Goal: Transaction & Acquisition: Book appointment/travel/reservation

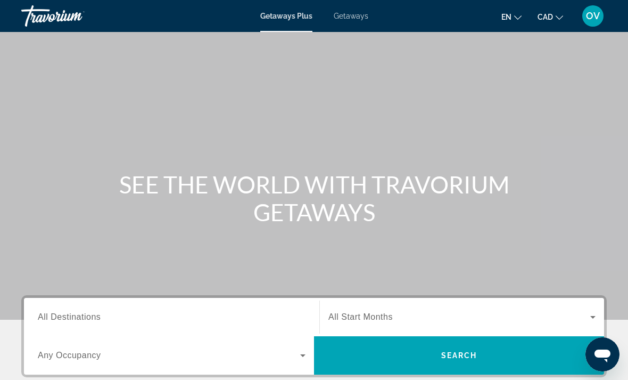
click at [196, 321] on input "Destination All Destinations" at bounding box center [172, 317] width 268 height 13
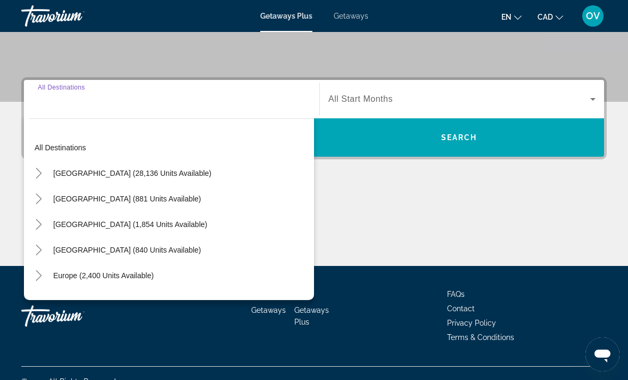
scroll to position [234, 0]
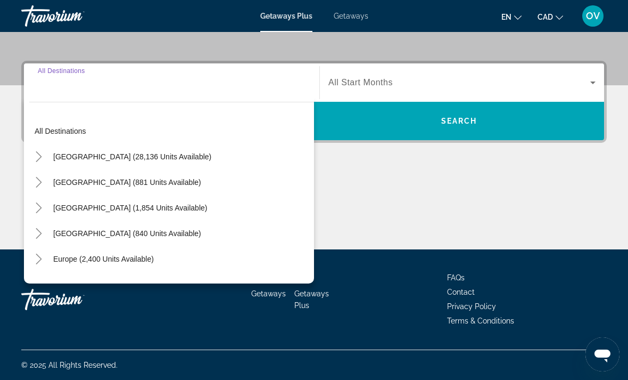
click at [201, 236] on span "[GEOGRAPHIC_DATA] (840 units available)" at bounding box center [127, 233] width 148 height 9
type input "**********"
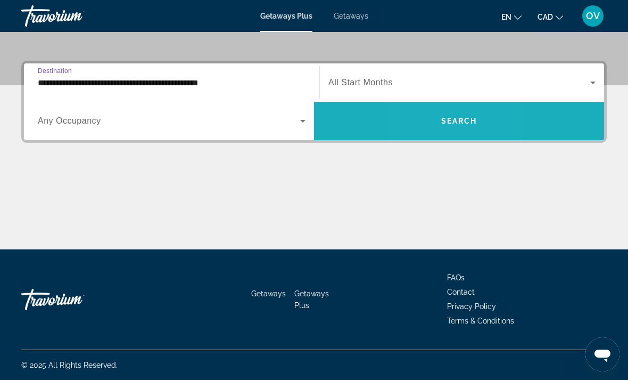
click at [429, 119] on span "Search widget" at bounding box center [459, 121] width 290 height 26
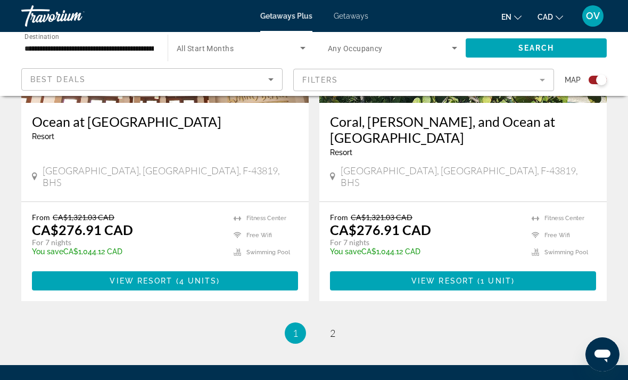
scroll to position [2411, 0]
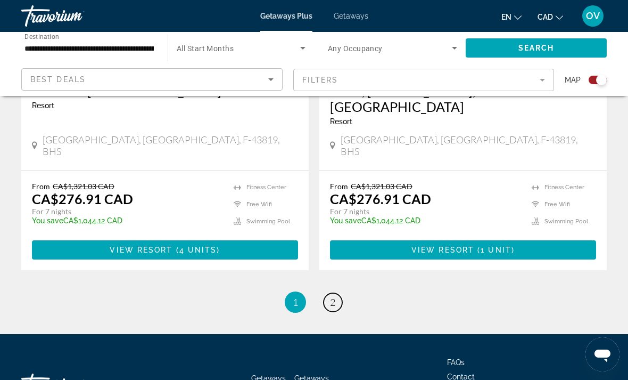
click at [332, 296] on span "2" at bounding box center [332, 302] width 5 height 12
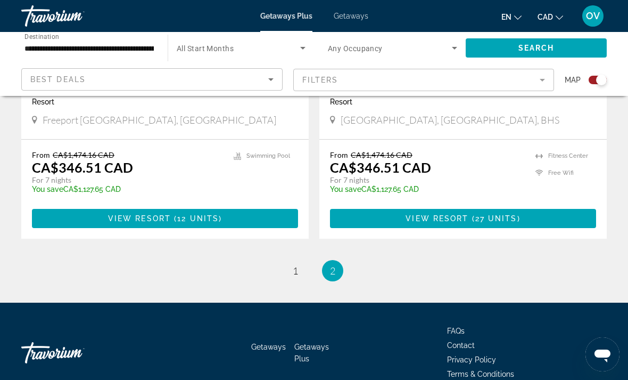
scroll to position [947, 0]
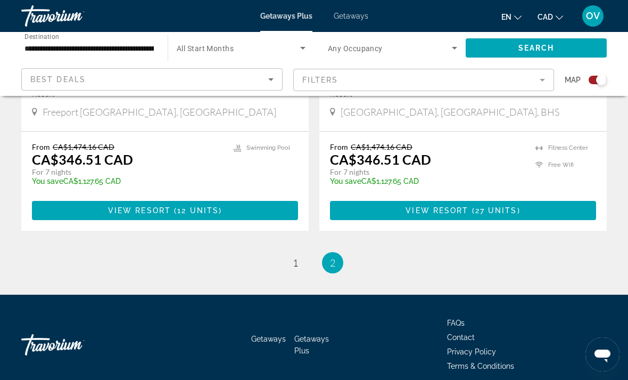
click at [354, 17] on span "Getaways" at bounding box center [351, 16] width 35 height 9
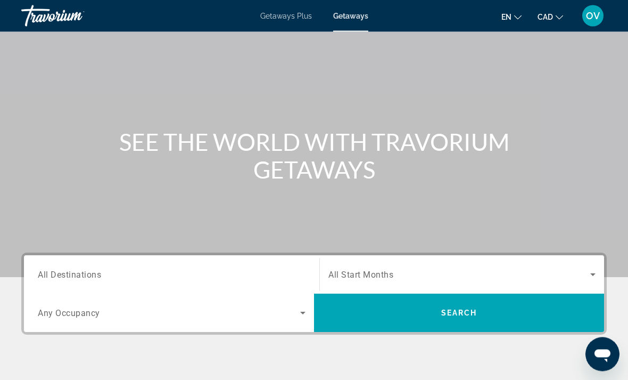
click at [193, 279] on input "Destination All Destinations" at bounding box center [172, 275] width 268 height 13
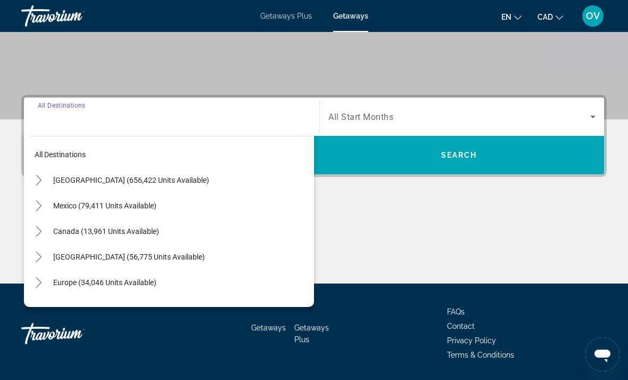
click at [202, 264] on span "Search widget" at bounding box center [181, 257] width 266 height 26
type input "**********"
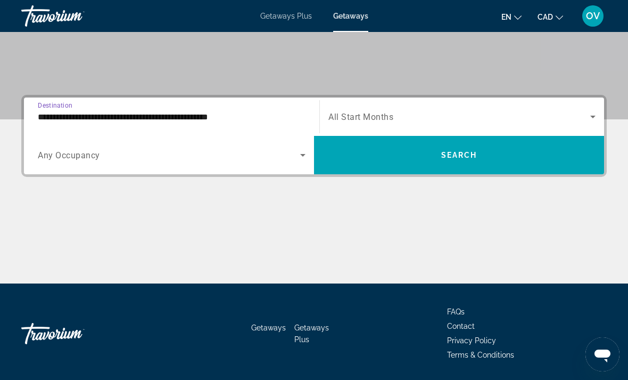
click at [378, 154] on span "Search widget" at bounding box center [459, 155] width 290 height 26
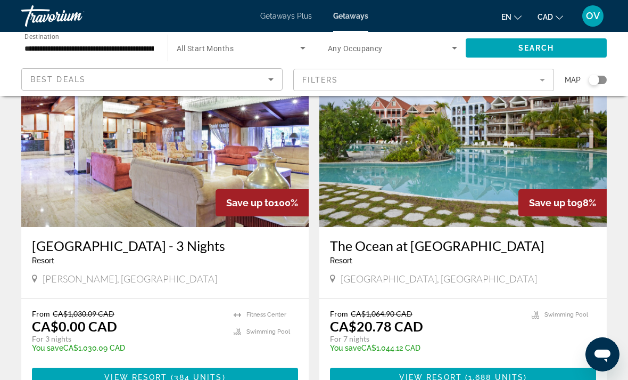
scroll to position [2013, 0]
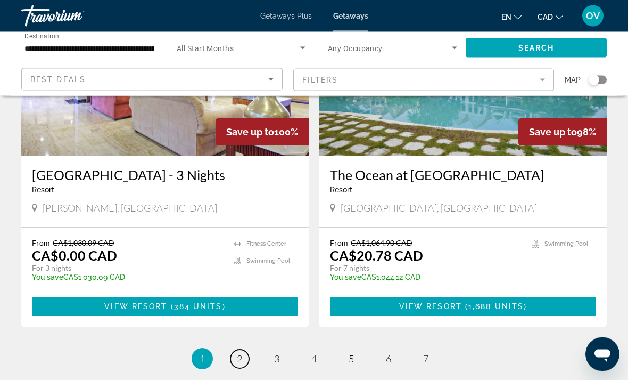
click at [232, 350] on link "page 2" at bounding box center [240, 359] width 19 height 19
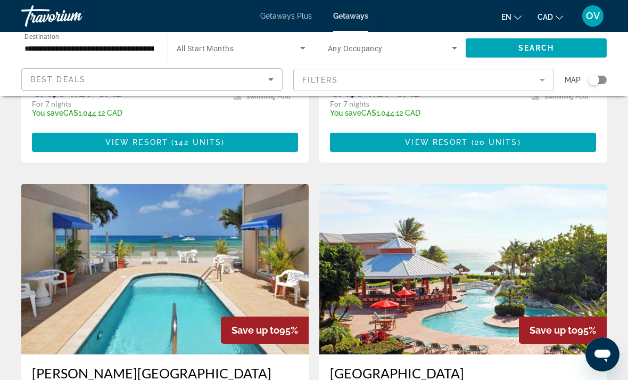
scroll to position [741, 0]
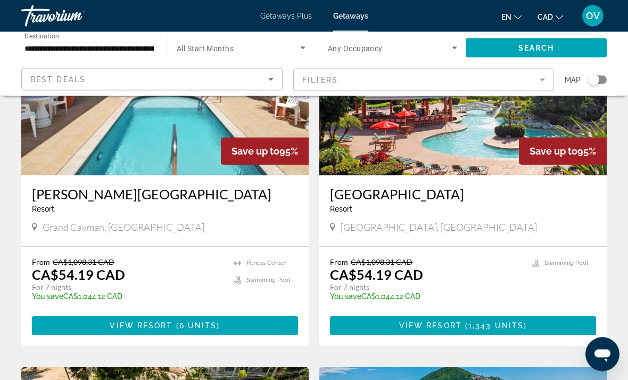
click at [267, 313] on span "Main content" at bounding box center [165, 326] width 266 height 26
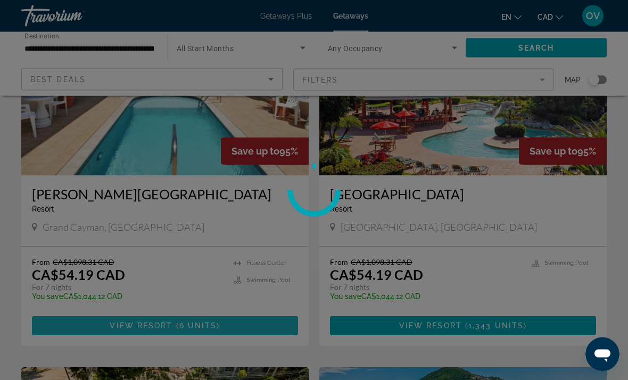
scroll to position [864, 0]
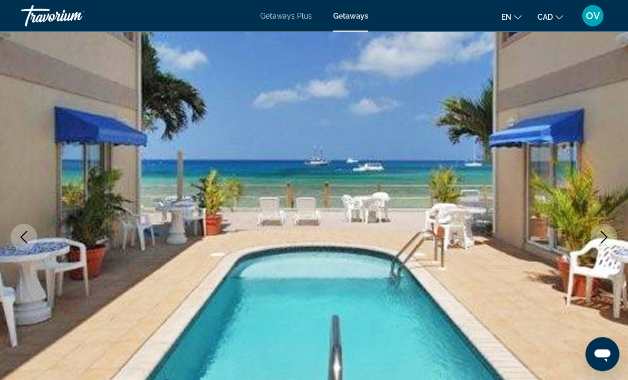
scroll to position [50, 0]
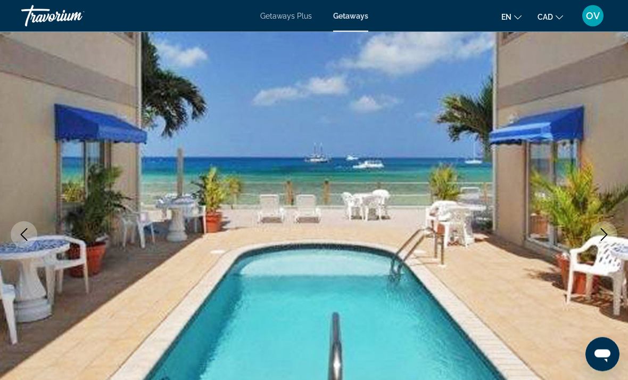
click at [600, 239] on icon "Next image" at bounding box center [604, 234] width 13 height 13
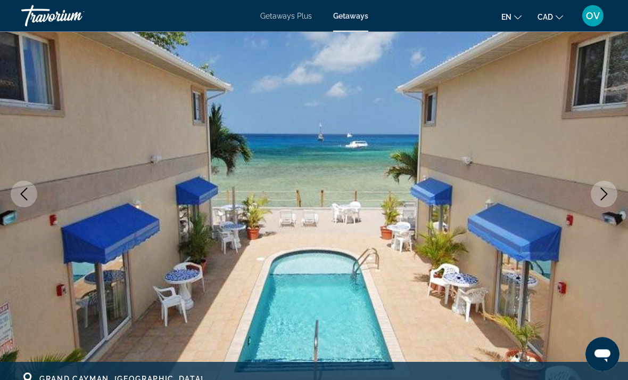
scroll to position [91, 0]
click at [601, 199] on icon "Next image" at bounding box center [604, 193] width 13 height 13
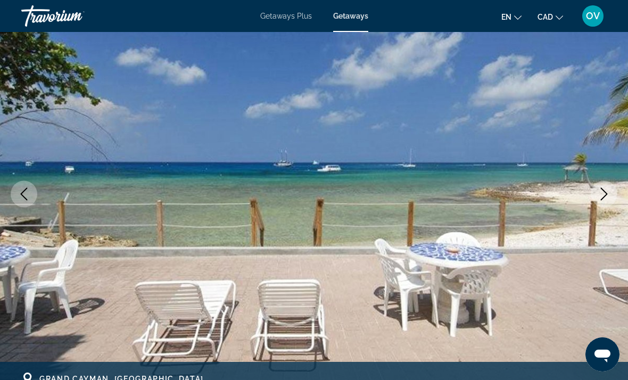
click at [594, 203] on img "Main content" at bounding box center [314, 194] width 628 height 506
click at [601, 195] on icon "Next image" at bounding box center [604, 193] width 13 height 13
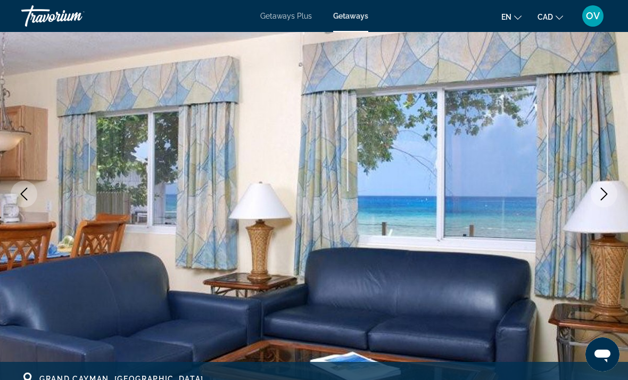
click at [603, 194] on icon "Next image" at bounding box center [604, 193] width 13 height 13
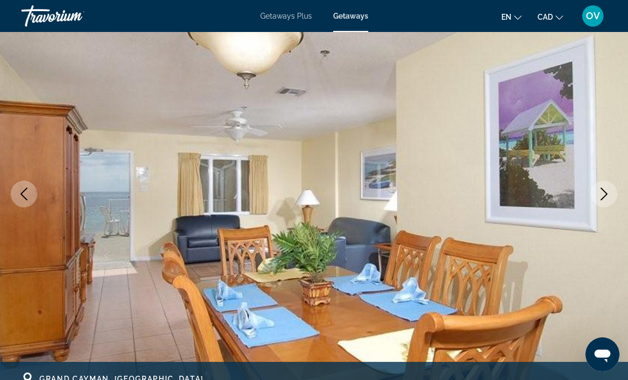
click at [604, 198] on icon "Next image" at bounding box center [604, 193] width 13 height 13
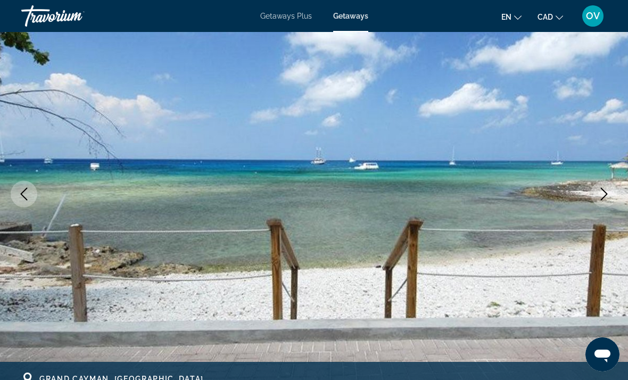
click at [607, 195] on icon "Next image" at bounding box center [604, 193] width 13 height 13
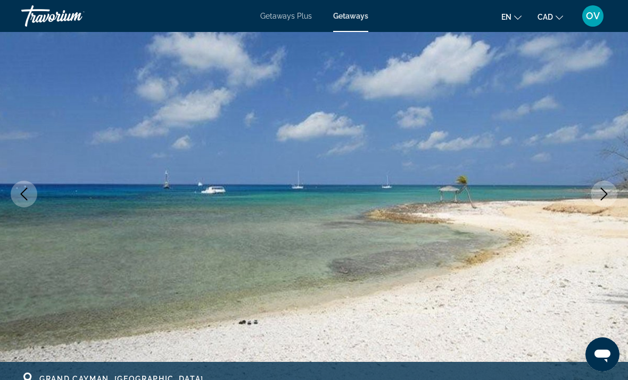
click at [602, 194] on icon "Next image" at bounding box center [604, 193] width 13 height 13
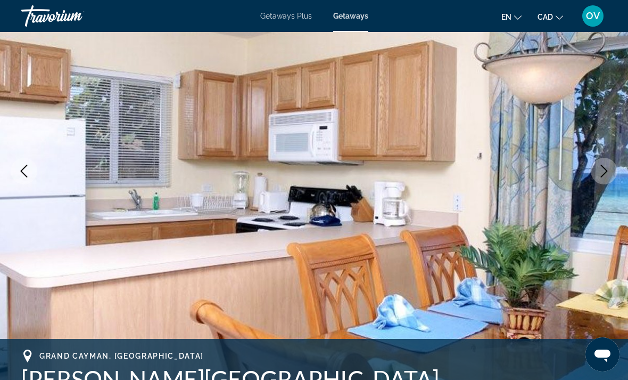
scroll to position [114, 0]
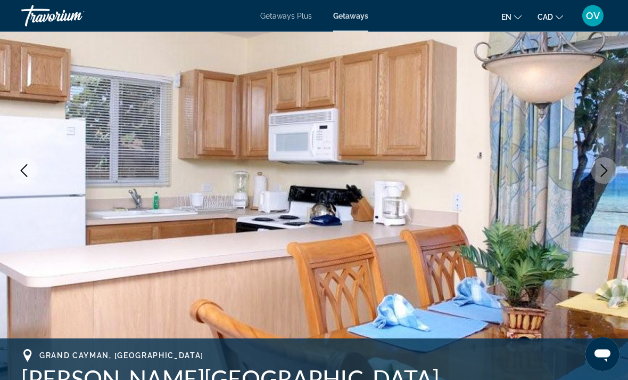
click at [610, 185] on img "Main content" at bounding box center [314, 171] width 628 height 506
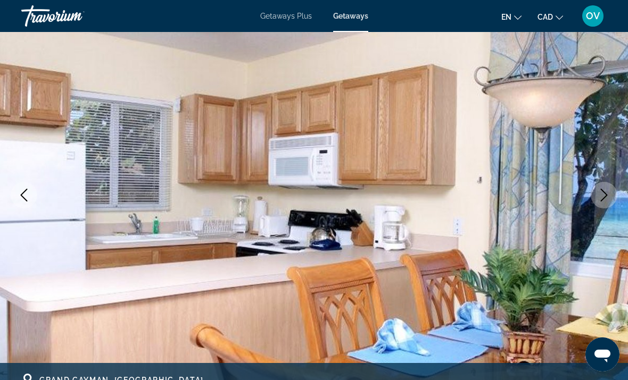
scroll to position [66, 0]
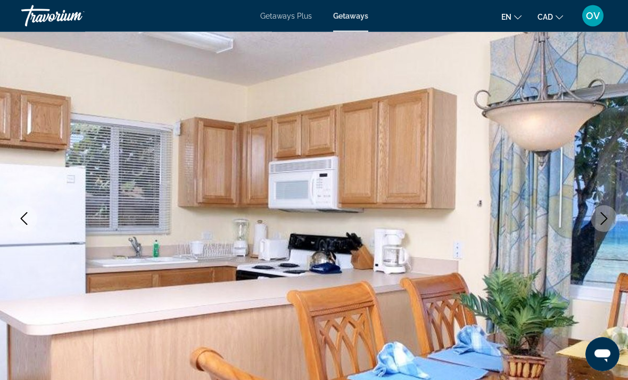
click at [600, 218] on icon "Next image" at bounding box center [604, 218] width 13 height 13
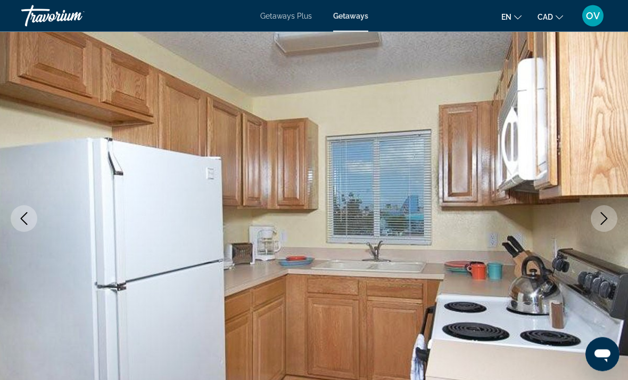
click at [605, 213] on icon "Next image" at bounding box center [604, 218] width 13 height 13
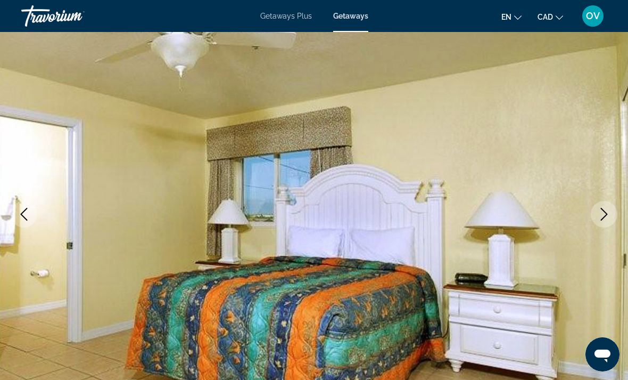
scroll to position [77, 0]
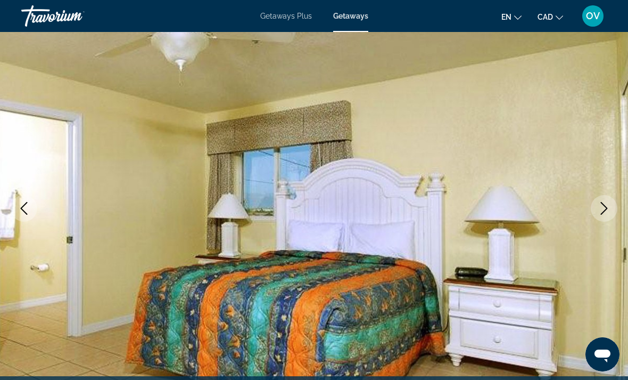
click at [602, 206] on icon "Next image" at bounding box center [604, 208] width 13 height 13
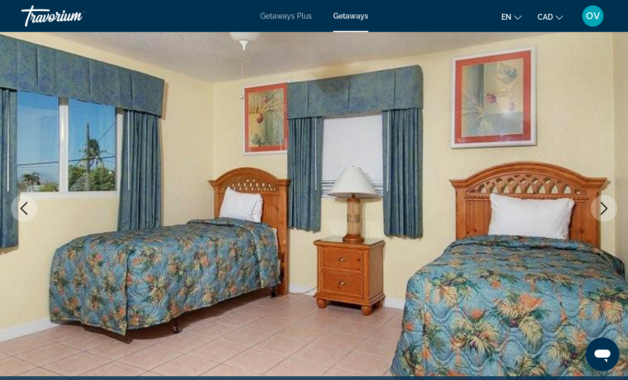
click at [604, 201] on button "Next image" at bounding box center [604, 208] width 27 height 27
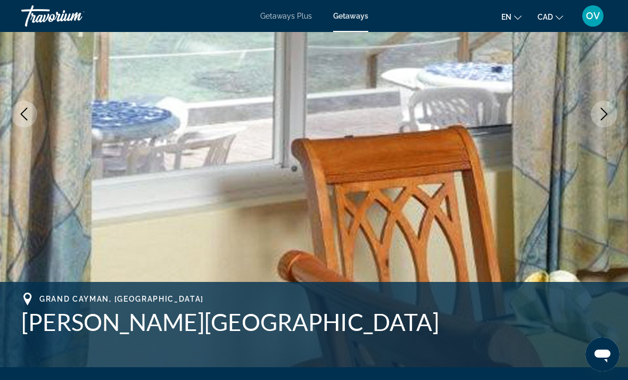
scroll to position [170, 0]
click at [26, 109] on icon "Previous image" at bounding box center [24, 114] width 13 height 13
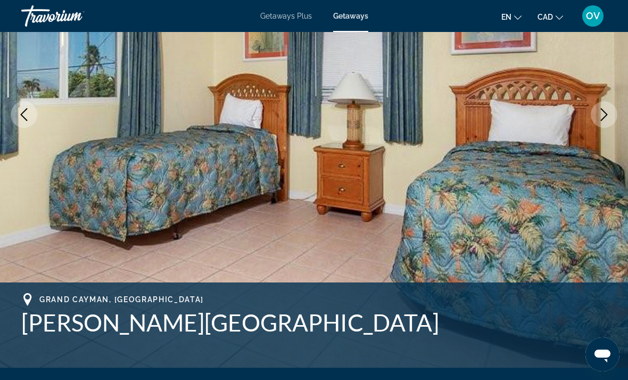
click at [23, 103] on button "Previous image" at bounding box center [24, 114] width 27 height 27
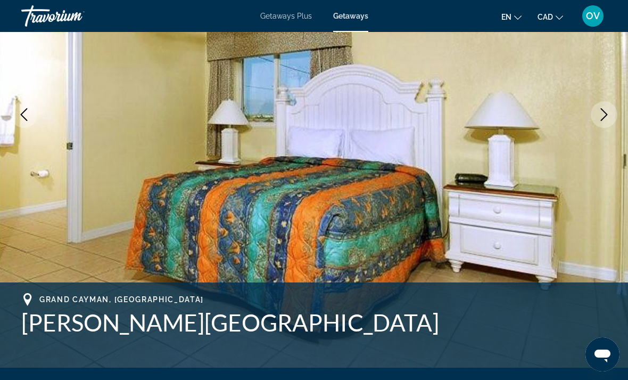
click at [28, 109] on icon "Previous image" at bounding box center [24, 114] width 13 height 13
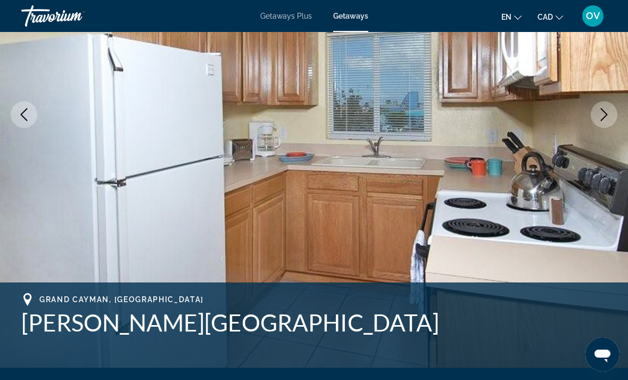
click at [40, 114] on img "Main content" at bounding box center [314, 115] width 628 height 506
click at [28, 116] on icon "Previous image" at bounding box center [24, 114] width 13 height 13
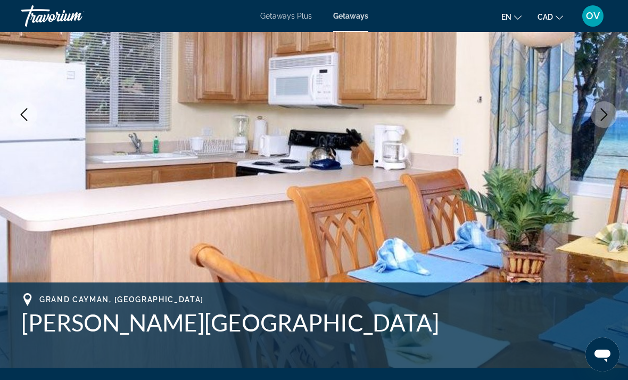
click at [30, 111] on button "Previous image" at bounding box center [24, 114] width 27 height 27
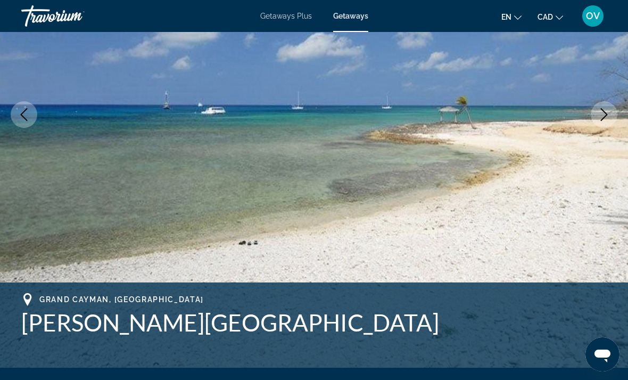
click at [37, 108] on img "Main content" at bounding box center [314, 115] width 628 height 506
click at [30, 116] on icon "Previous image" at bounding box center [24, 114] width 13 height 13
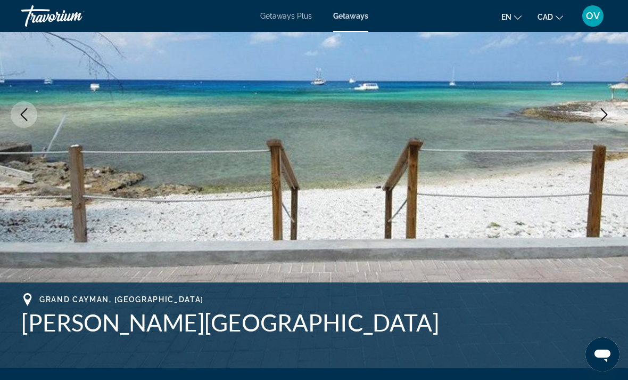
click at [21, 116] on icon "Previous image" at bounding box center [24, 114] width 13 height 13
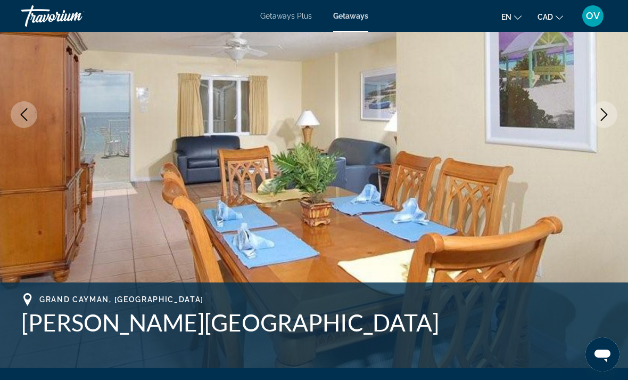
click at [25, 113] on icon "Previous image" at bounding box center [24, 114] width 13 height 13
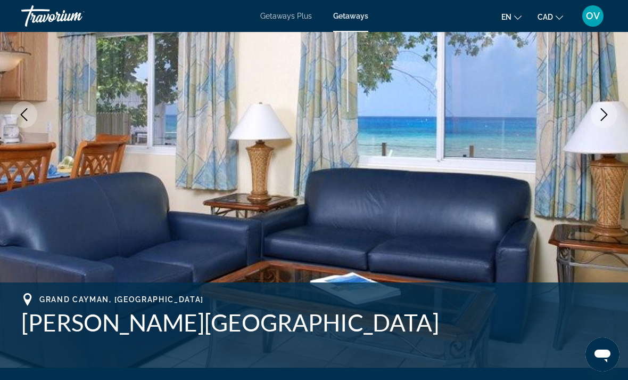
click at [20, 111] on icon "Previous image" at bounding box center [24, 114] width 13 height 13
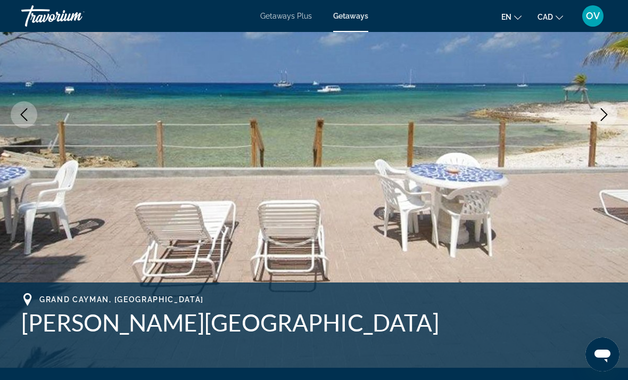
click at [21, 112] on icon "Previous image" at bounding box center [24, 114] width 13 height 13
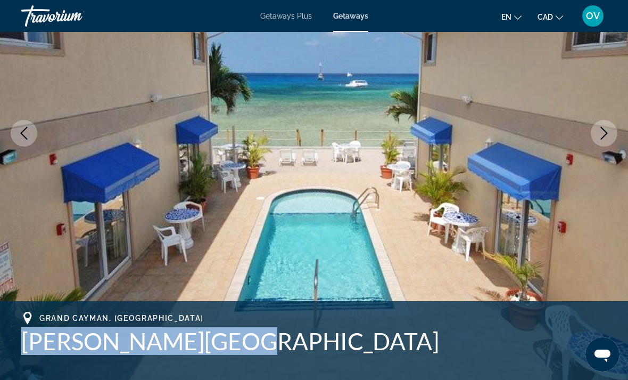
scroll to position [146, 0]
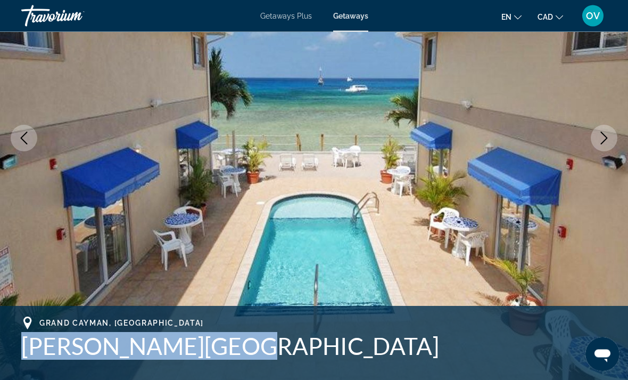
click at [598, 135] on icon "Next image" at bounding box center [604, 138] width 13 height 13
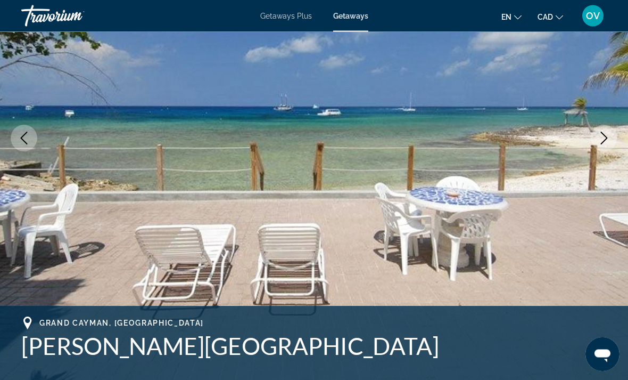
click at [602, 145] on button "Next image" at bounding box center [604, 138] width 27 height 27
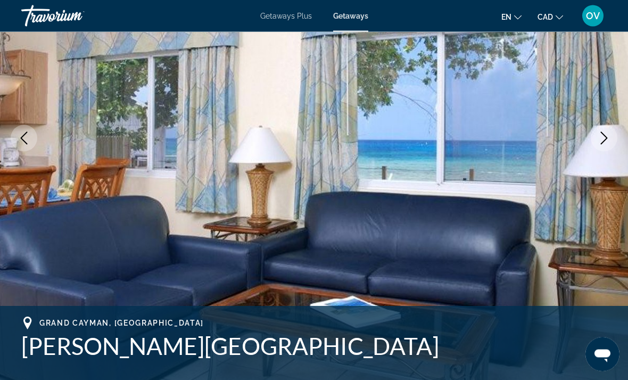
click at [603, 139] on icon "Next image" at bounding box center [604, 138] width 13 height 13
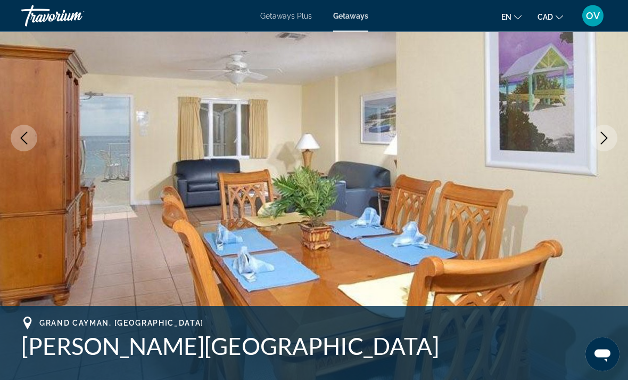
click at [605, 141] on icon "Next image" at bounding box center [604, 138] width 13 height 13
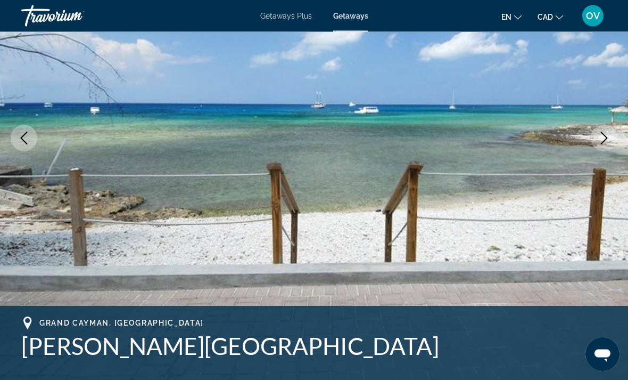
click at [598, 146] on button "Next image" at bounding box center [604, 138] width 27 height 27
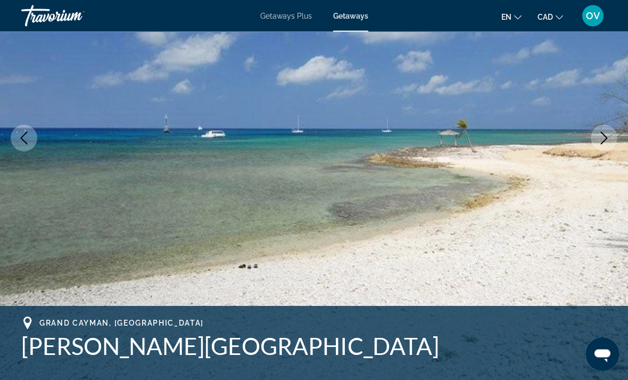
click at [605, 135] on icon "Next image" at bounding box center [604, 138] width 13 height 13
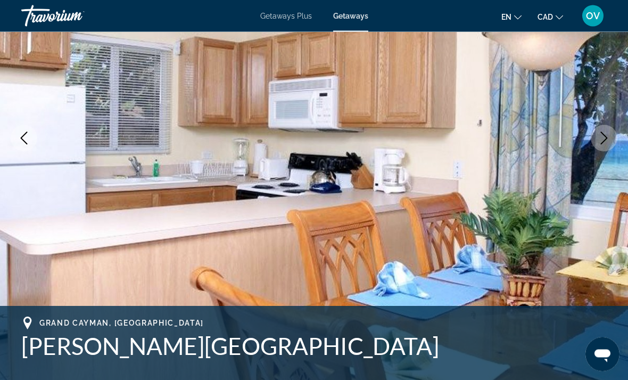
click at [603, 142] on icon "Next image" at bounding box center [604, 138] width 7 height 13
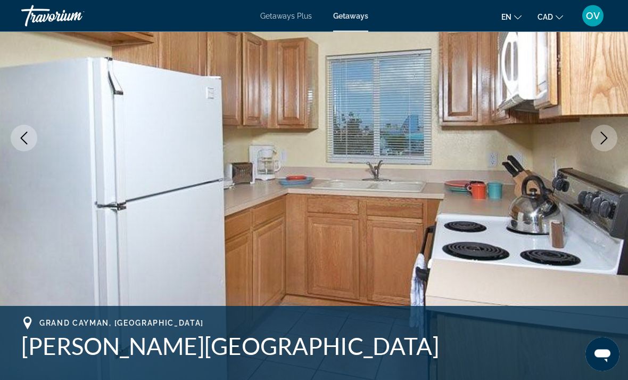
click at [607, 139] on icon "Next image" at bounding box center [604, 138] width 13 height 13
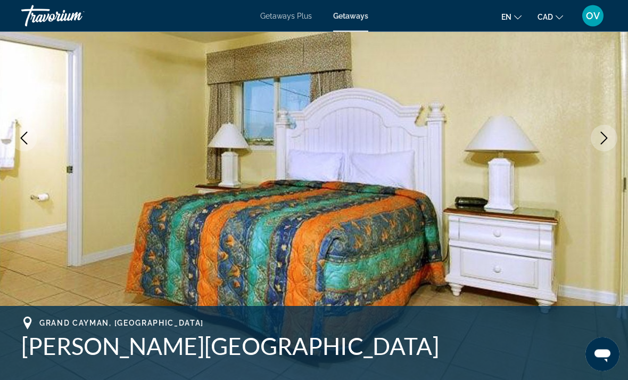
click at [598, 145] on button "Next image" at bounding box center [604, 138] width 27 height 27
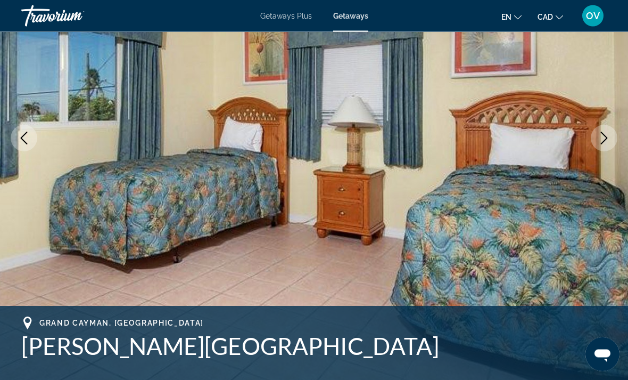
click at [601, 132] on icon "Next image" at bounding box center [604, 138] width 13 height 13
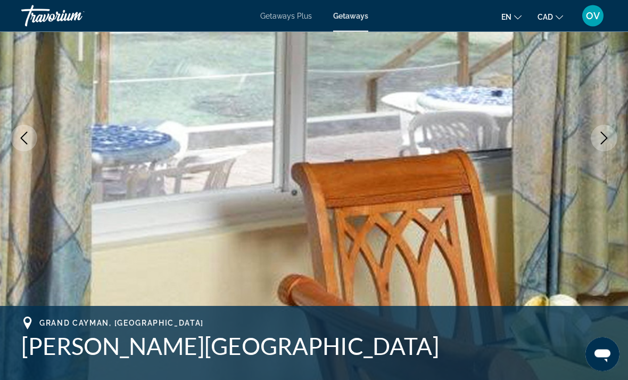
click at [600, 140] on icon "Next image" at bounding box center [604, 138] width 13 height 13
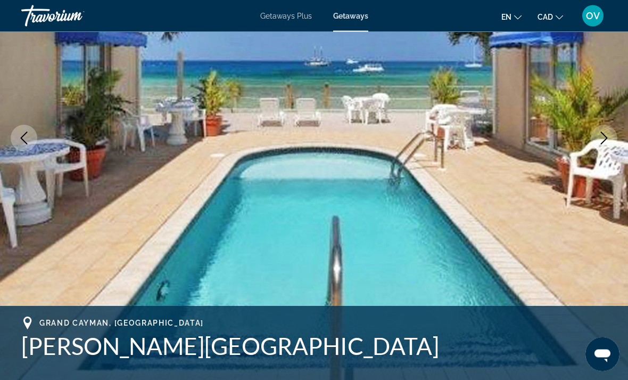
click at [606, 135] on icon "Next image" at bounding box center [604, 138] width 13 height 13
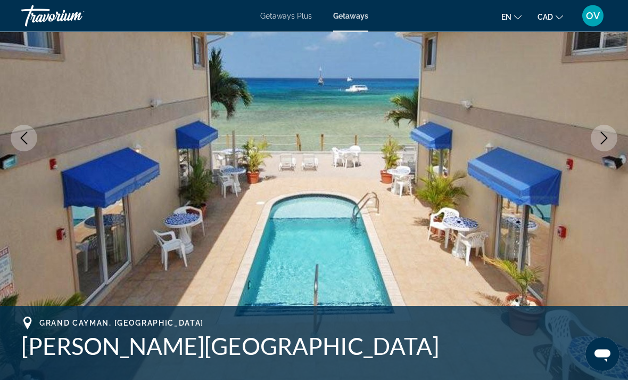
click at [602, 135] on icon "Next image" at bounding box center [604, 138] width 13 height 13
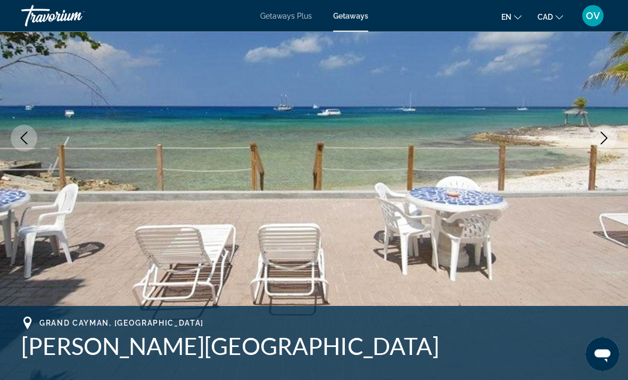
click at [607, 135] on icon "Next image" at bounding box center [604, 138] width 13 height 13
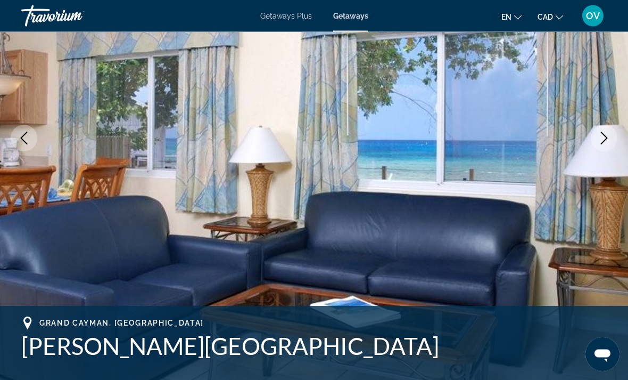
click at [603, 137] on icon "Next image" at bounding box center [604, 138] width 13 height 13
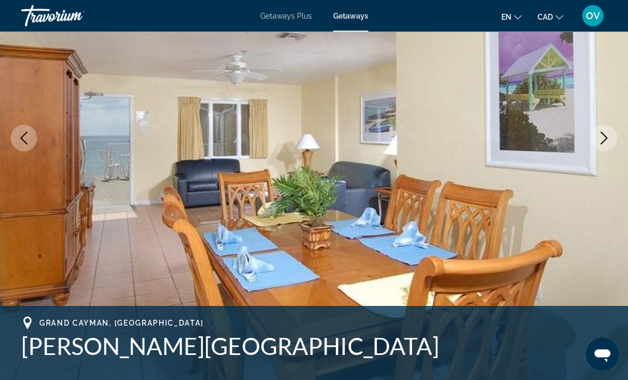
click at [607, 130] on button "Next image" at bounding box center [604, 138] width 27 height 27
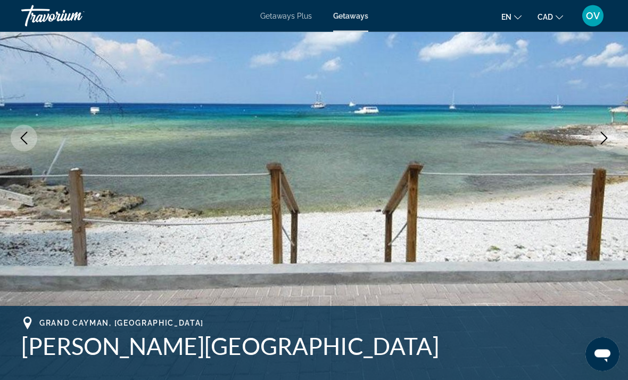
click at [613, 132] on button "Next image" at bounding box center [604, 138] width 27 height 27
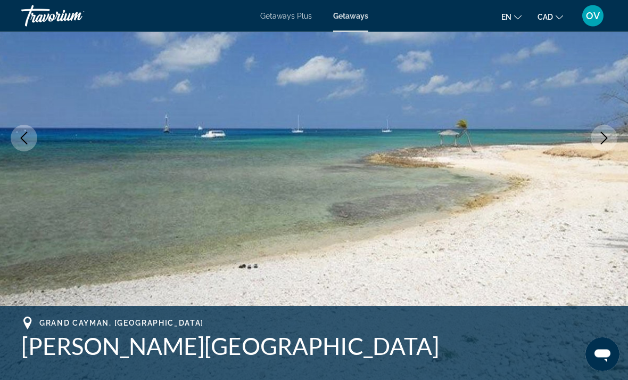
click at [604, 134] on icon "Next image" at bounding box center [604, 138] width 13 height 13
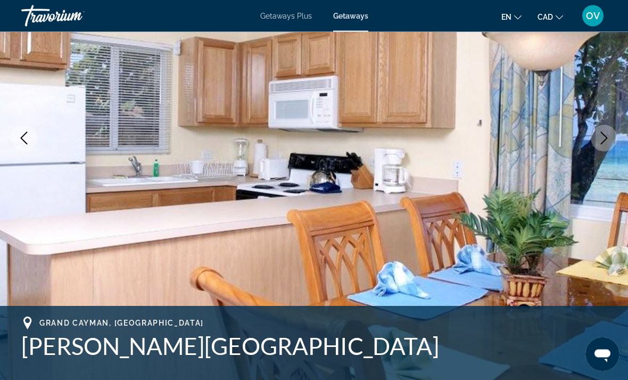
click at [604, 137] on icon "Next image" at bounding box center [604, 138] width 13 height 13
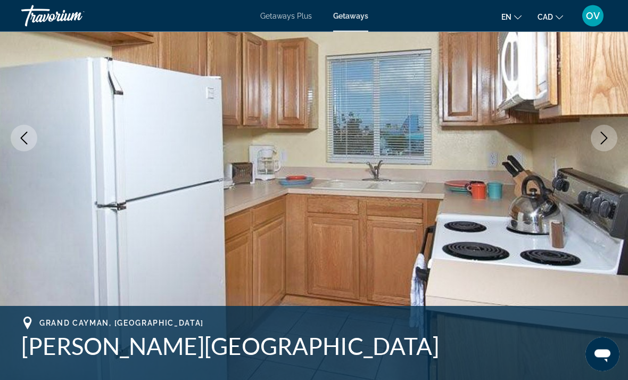
click at [605, 135] on icon "Next image" at bounding box center [604, 138] width 13 height 13
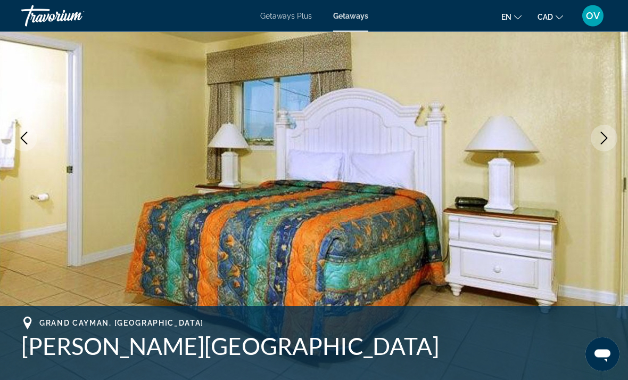
click at [603, 139] on icon "Next image" at bounding box center [604, 138] width 13 height 13
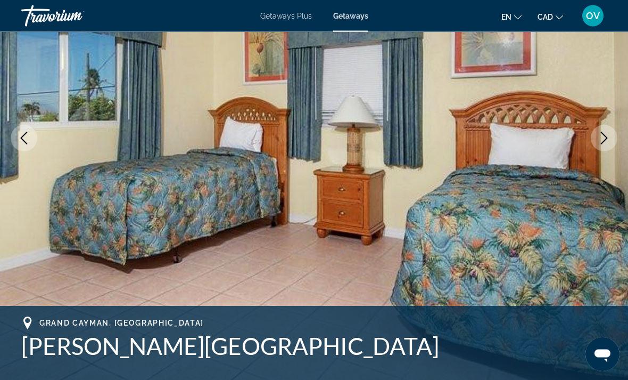
click at [606, 138] on icon "Next image" at bounding box center [604, 138] width 13 height 13
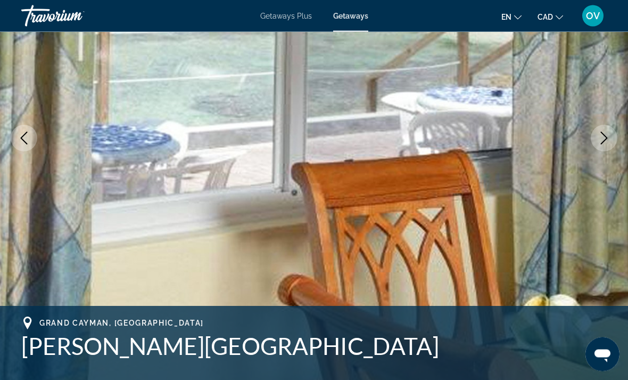
click at [604, 138] on icon "Next image" at bounding box center [604, 138] width 13 height 13
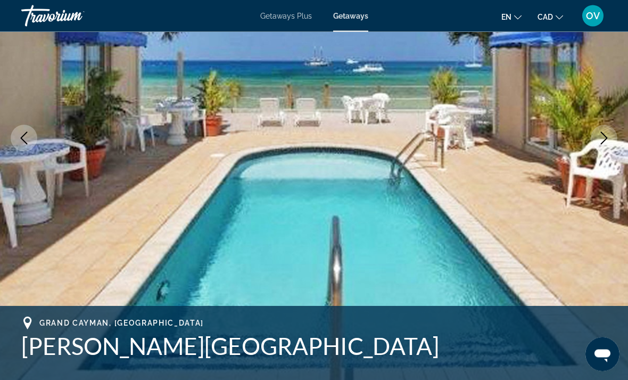
click at [605, 136] on icon "Next image" at bounding box center [604, 138] width 7 height 13
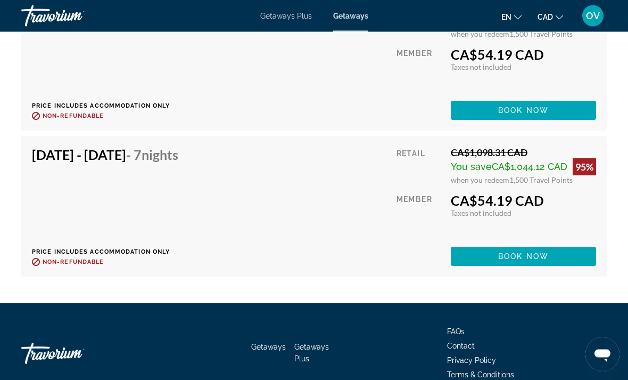
scroll to position [2244, 0]
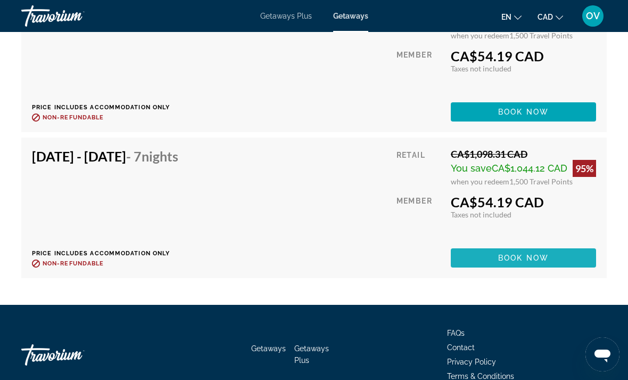
click at [519, 253] on span "Book now" at bounding box center [523, 257] width 51 height 9
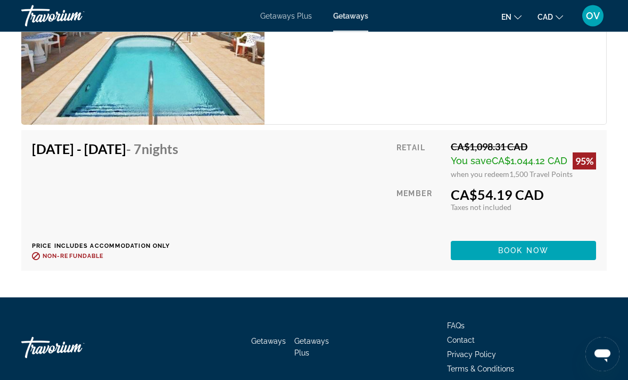
scroll to position [2106, 0]
click at [531, 246] on span "Book now" at bounding box center [523, 250] width 51 height 9
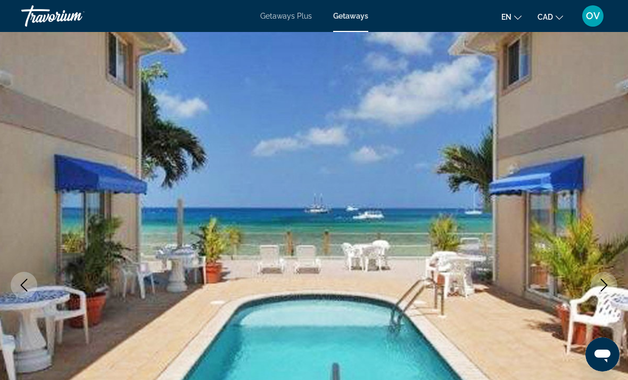
click at [349, 20] on span "Getaways" at bounding box center [350, 16] width 35 height 9
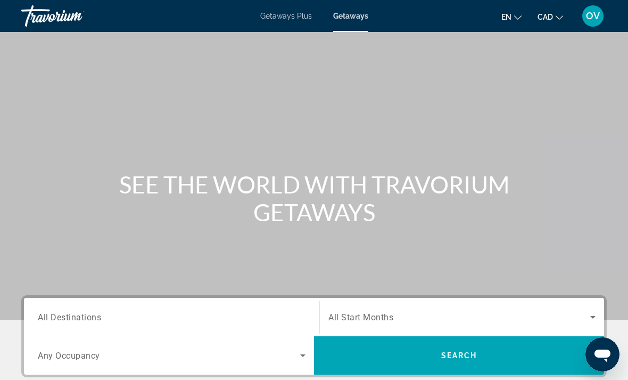
click at [224, 322] on input "Destination All Destinations" at bounding box center [172, 317] width 268 height 13
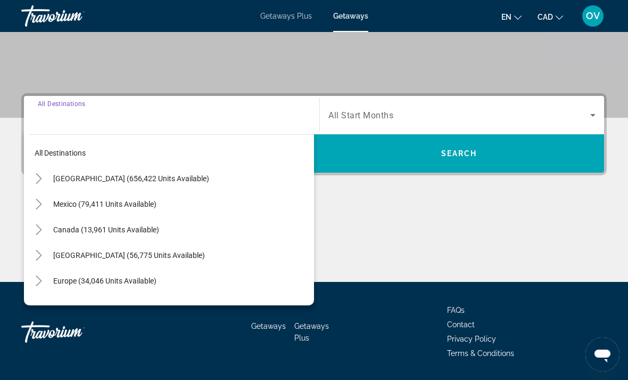
scroll to position [234, 0]
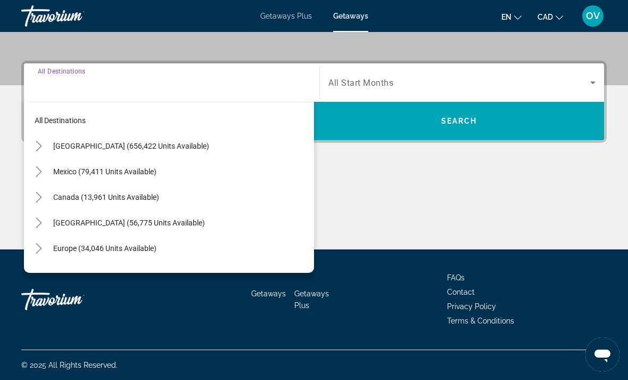
click at [167, 225] on span "[GEOGRAPHIC_DATA] (56,775 units available)" at bounding box center [129, 222] width 152 height 9
type input "**********"
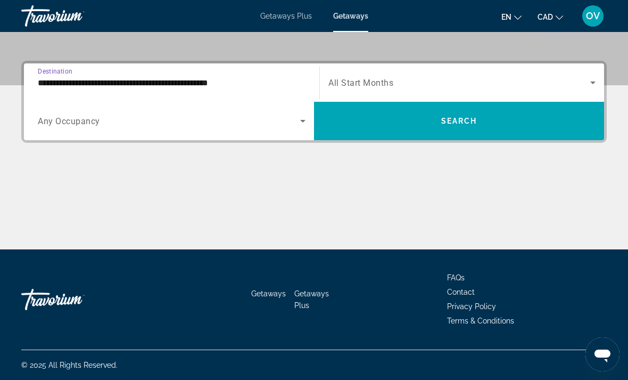
click at [451, 138] on span "Search widget" at bounding box center [459, 121] width 290 height 38
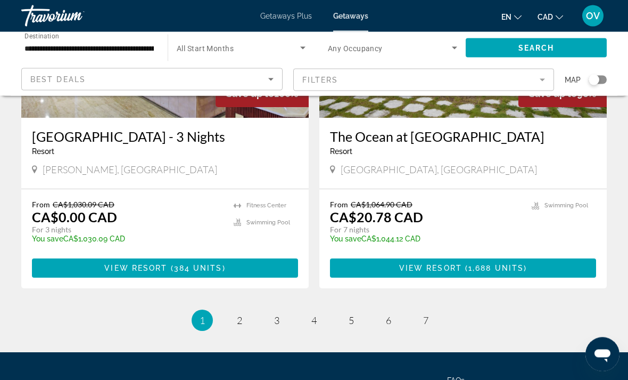
scroll to position [2065, 0]
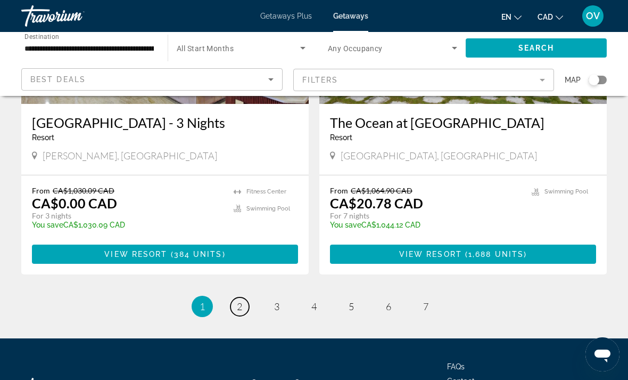
click at [245, 297] on link "page 2" at bounding box center [240, 306] width 19 height 19
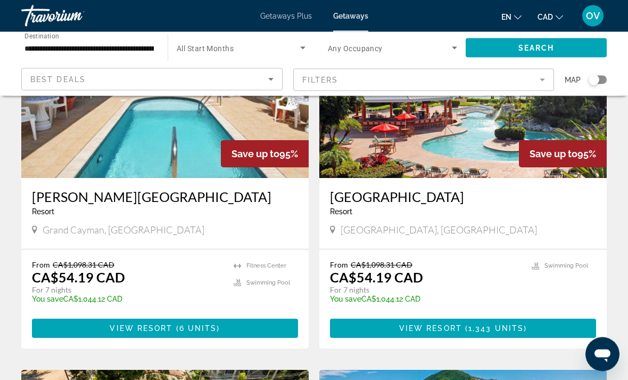
scroll to position [861, 0]
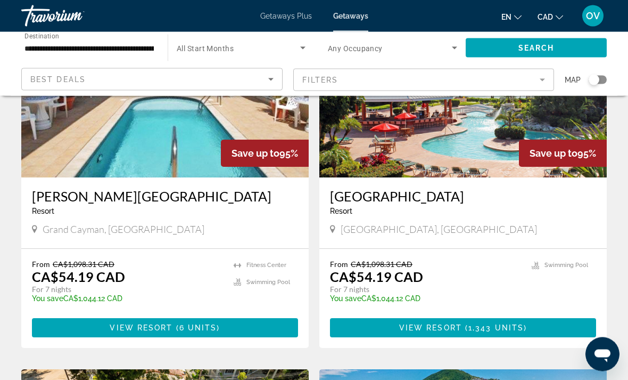
click at [269, 319] on span "Main content" at bounding box center [165, 328] width 266 height 26
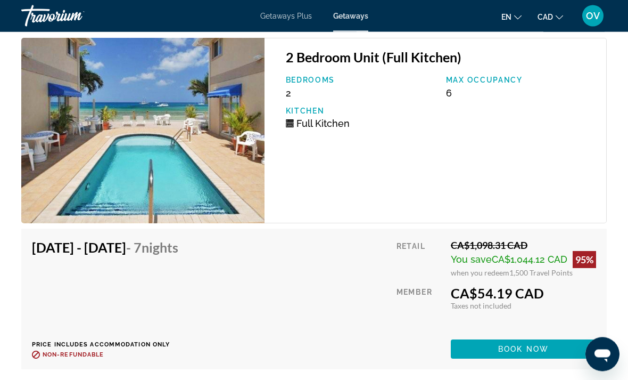
scroll to position [2111, 0]
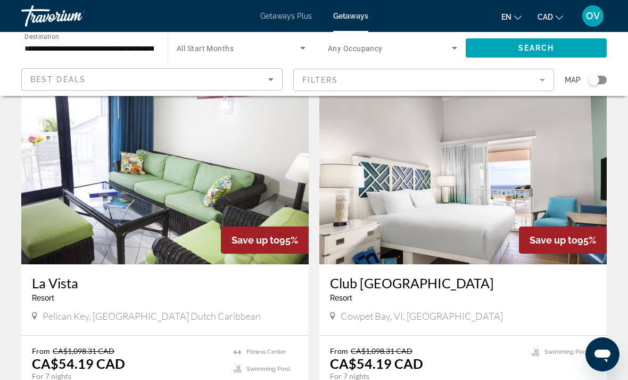
scroll to position [65, 0]
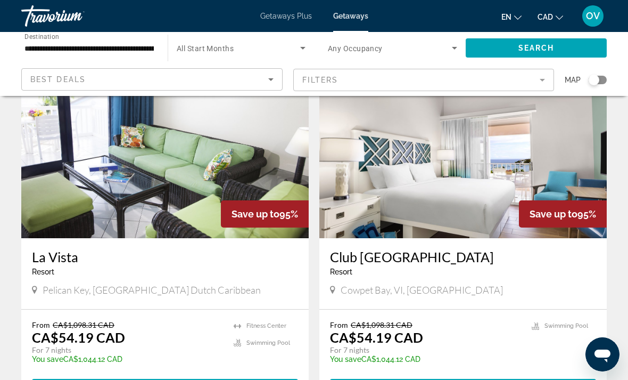
click at [428, 193] on img "Main content" at bounding box center [463, 153] width 288 height 170
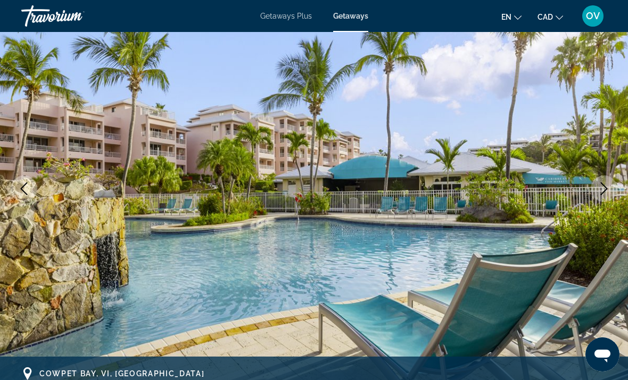
scroll to position [97, 0]
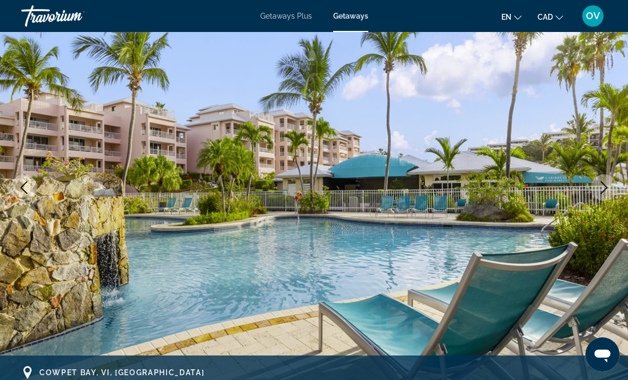
click at [604, 186] on icon "Next image" at bounding box center [604, 187] width 13 height 13
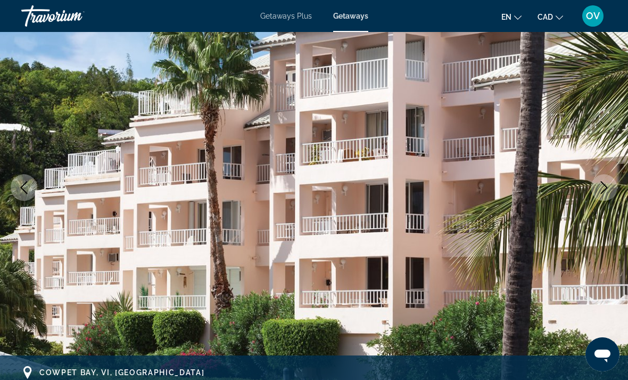
click at [605, 186] on icon "Next image" at bounding box center [604, 187] width 13 height 13
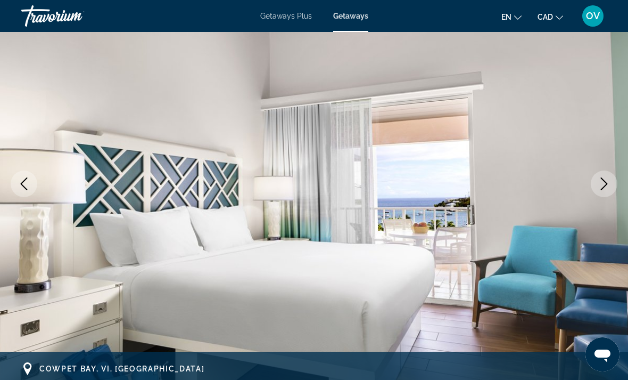
scroll to position [109, 0]
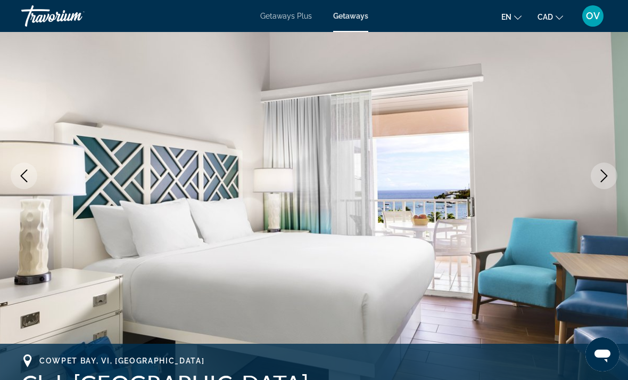
click at [607, 179] on icon "Next image" at bounding box center [604, 175] width 13 height 13
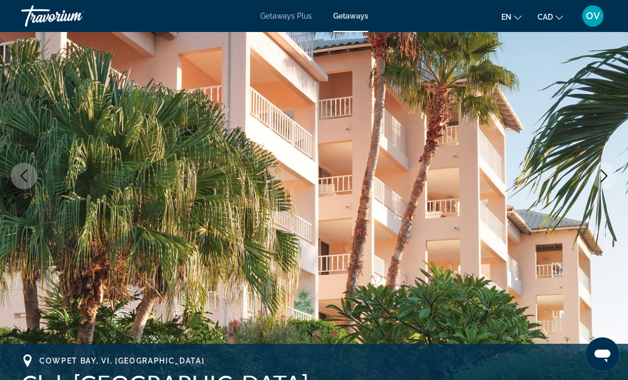
click at [604, 181] on icon "Next image" at bounding box center [604, 175] width 13 height 13
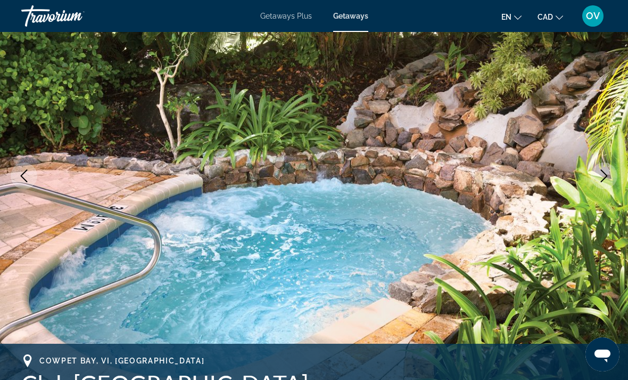
click at [603, 185] on button "Next image" at bounding box center [604, 175] width 27 height 27
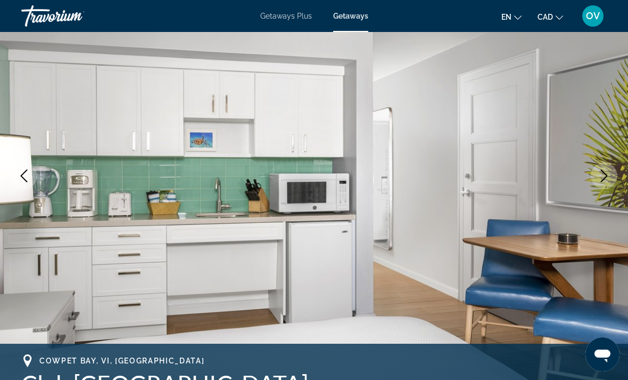
click at [601, 186] on button "Next image" at bounding box center [604, 175] width 27 height 27
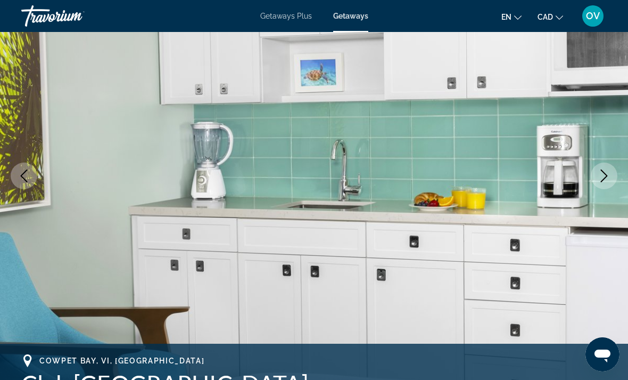
click at [602, 187] on button "Next image" at bounding box center [604, 175] width 27 height 27
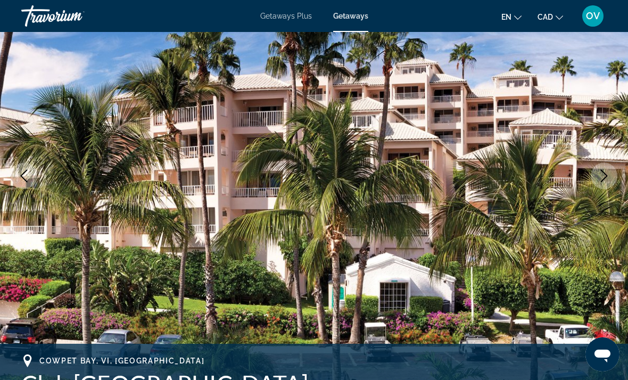
click at [602, 184] on button "Next image" at bounding box center [604, 175] width 27 height 27
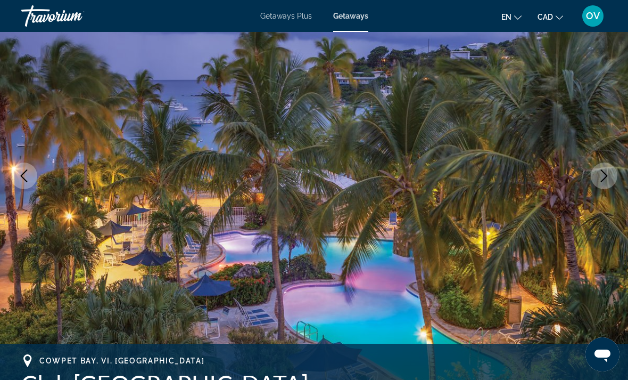
click at [604, 188] on button "Next image" at bounding box center [604, 175] width 27 height 27
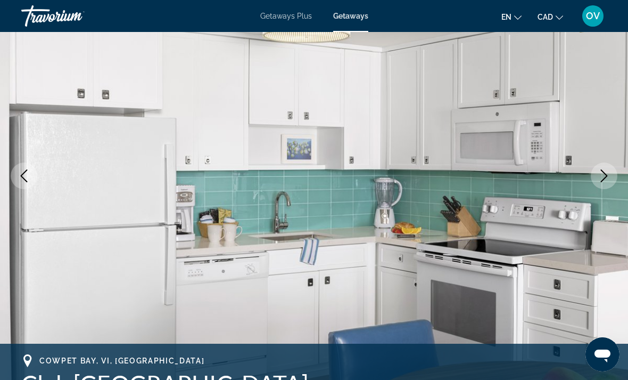
click at [604, 187] on button "Next image" at bounding box center [604, 175] width 27 height 27
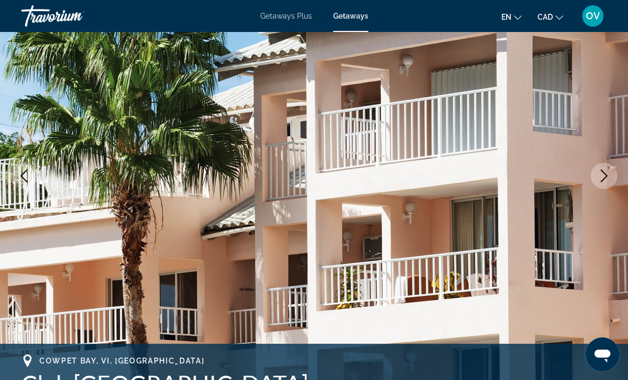
click at [610, 189] on img "Main content" at bounding box center [314, 176] width 628 height 506
click at [605, 185] on button "Next image" at bounding box center [604, 175] width 27 height 27
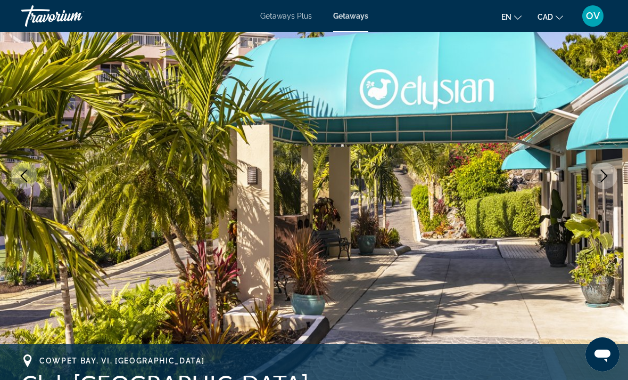
click at [606, 187] on button "Next image" at bounding box center [604, 175] width 27 height 27
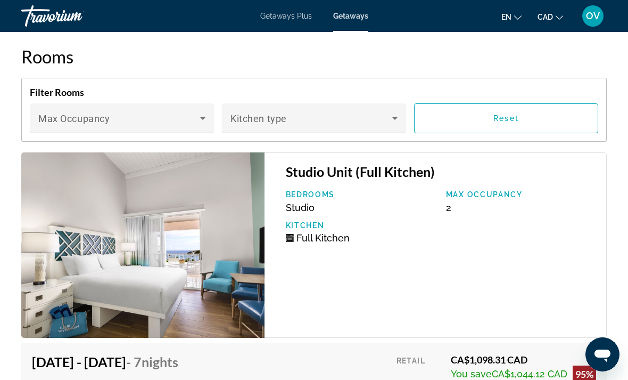
scroll to position [2125, 0]
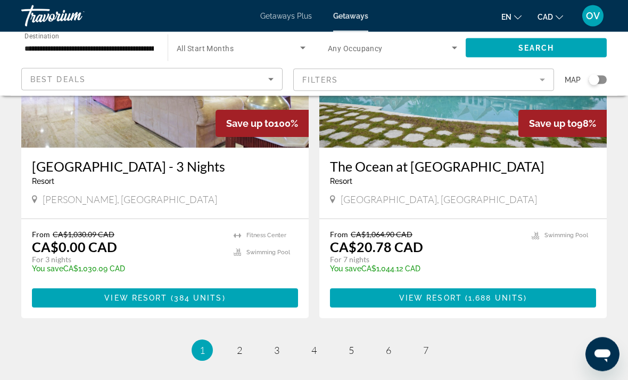
scroll to position [2065, 0]
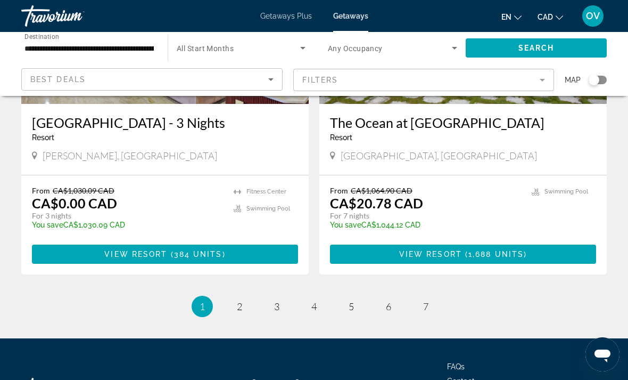
click at [241, 297] on link "page 2" at bounding box center [240, 306] width 19 height 19
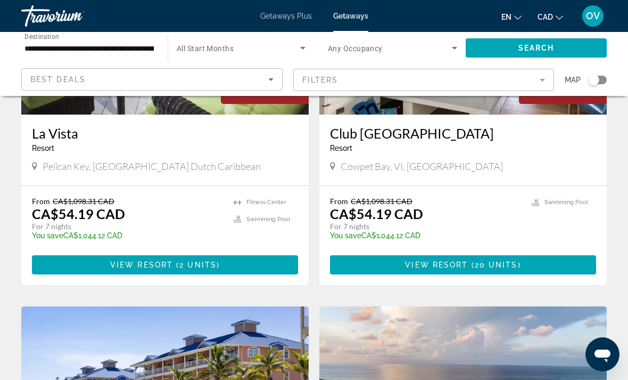
scroll to position [160, 0]
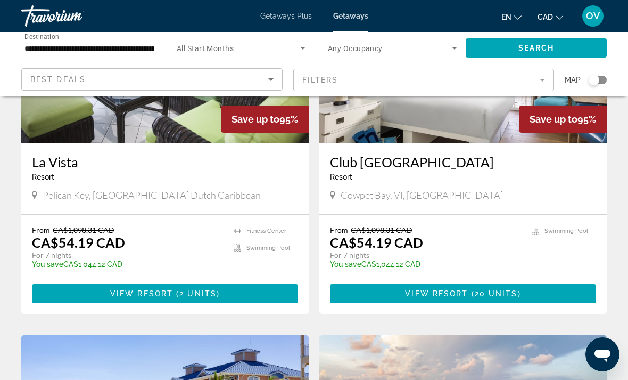
click at [233, 300] on span "Main content" at bounding box center [165, 294] width 266 height 26
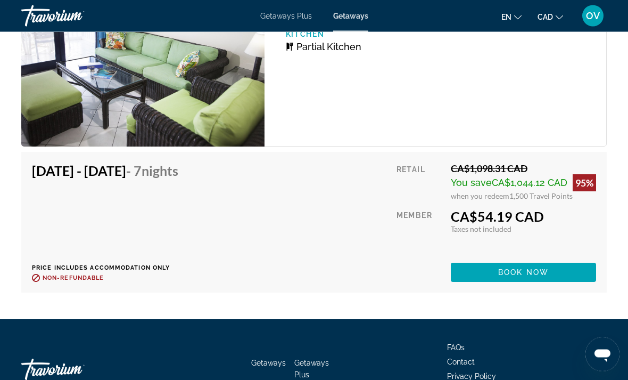
scroll to position [2131, 0]
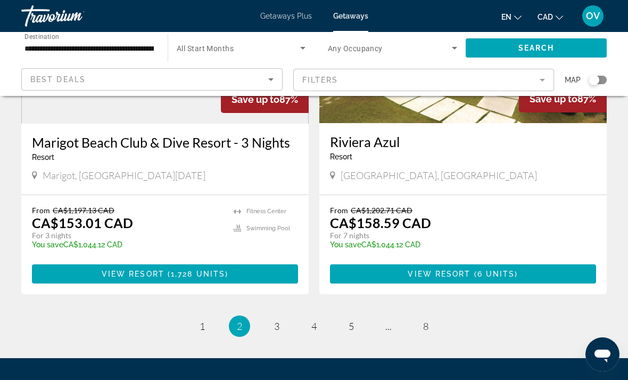
scroll to position [2066, 0]
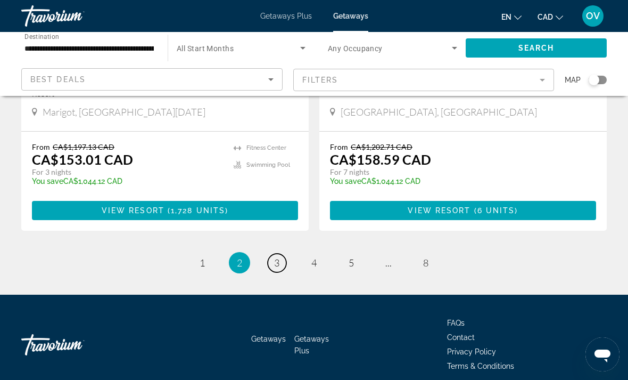
click at [274, 257] on span "3" at bounding box center [276, 263] width 5 height 12
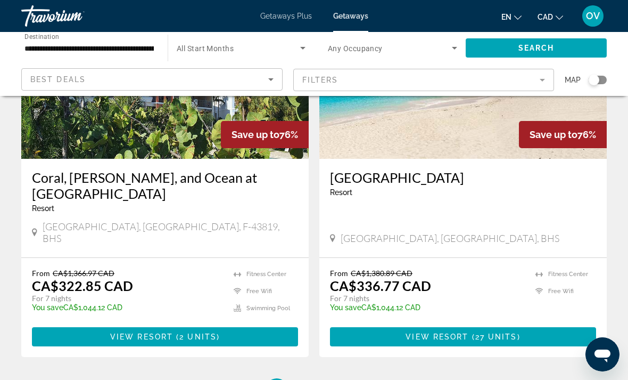
scroll to position [2001, 0]
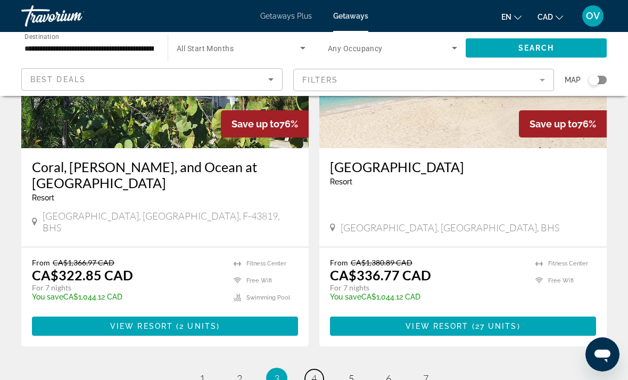
click at [317, 372] on span "4" at bounding box center [313, 378] width 5 height 12
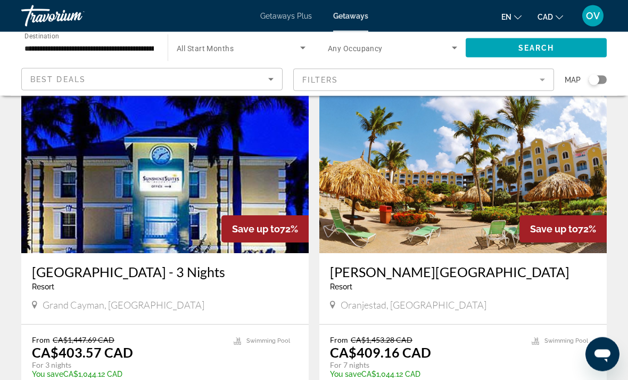
scroll to position [62, 0]
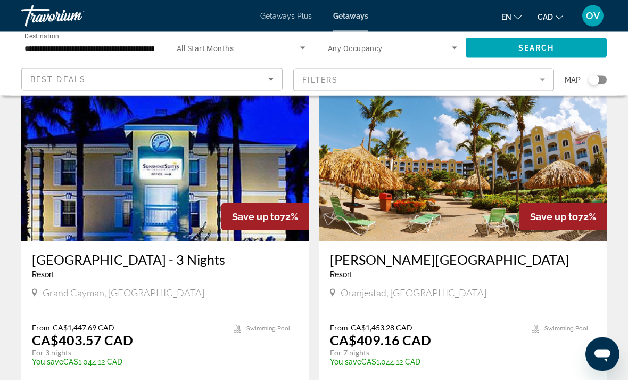
click at [448, 193] on img "Main content" at bounding box center [463, 156] width 288 height 170
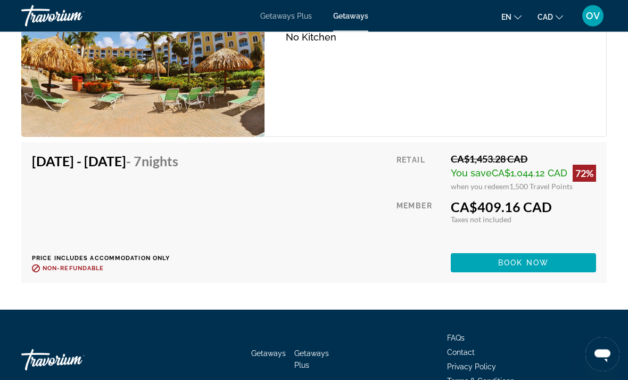
scroll to position [2146, 0]
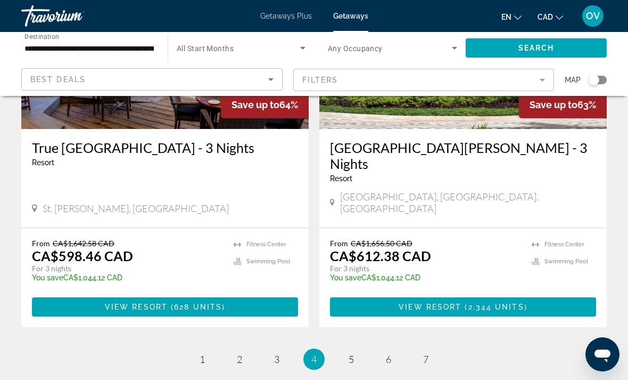
scroll to position [2063, 0]
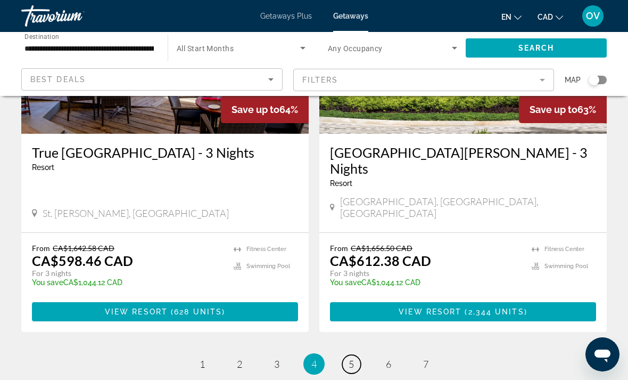
click at [345, 355] on link "page 5" at bounding box center [351, 364] width 19 height 19
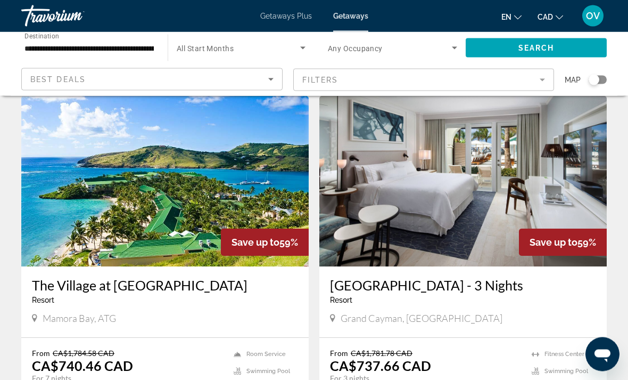
scroll to position [44, 0]
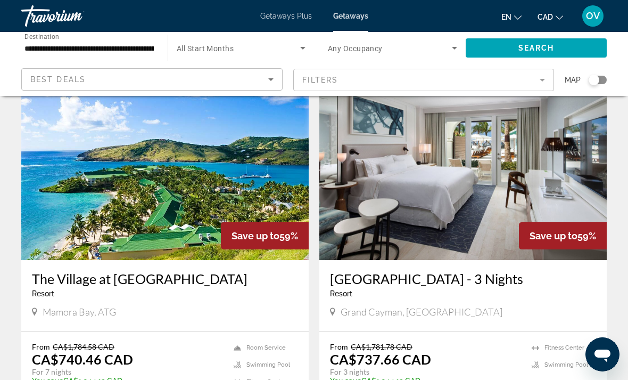
click at [393, 217] on img "Main content" at bounding box center [463, 174] width 288 height 170
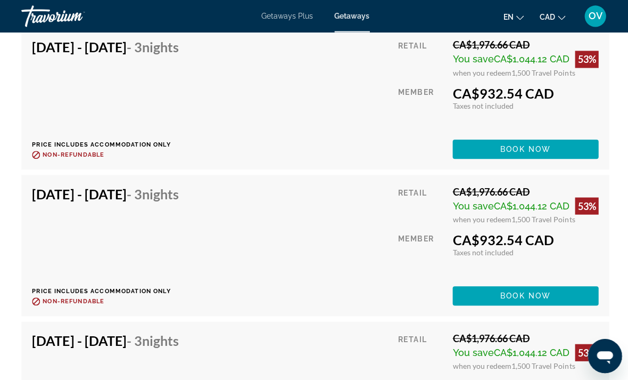
scroll to position [2124, 0]
click at [473, 301] on span "Main content" at bounding box center [523, 295] width 145 height 26
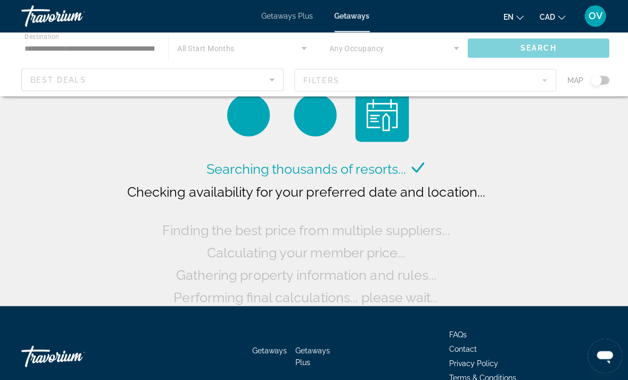
click at [350, 12] on span "Getaways" at bounding box center [350, 16] width 35 height 9
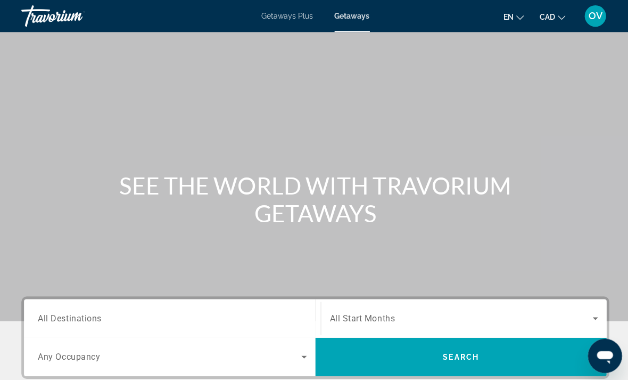
click at [140, 317] on input "Destination All Destinations" at bounding box center [172, 317] width 268 height 13
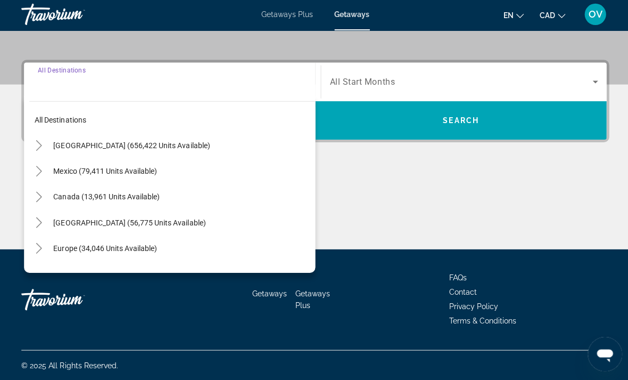
click at [176, 221] on span "[GEOGRAPHIC_DATA] (56,775 units available)" at bounding box center [129, 223] width 152 height 9
type input "**********"
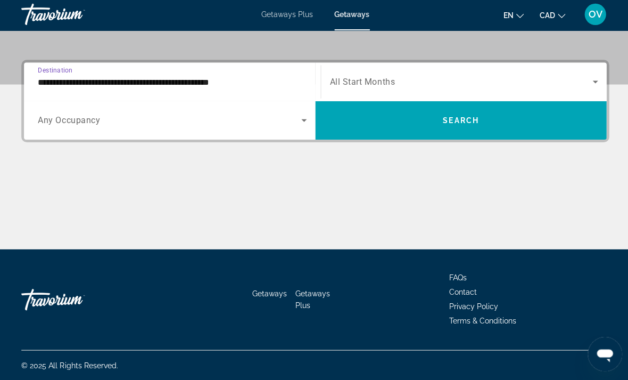
scroll to position [234, 0]
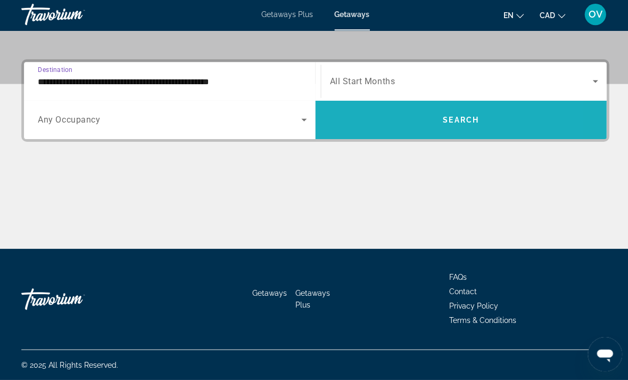
click at [391, 123] on span "Search widget" at bounding box center [459, 121] width 290 height 26
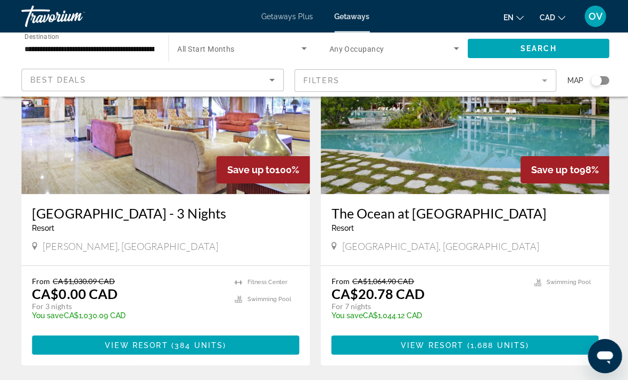
scroll to position [1975, 0]
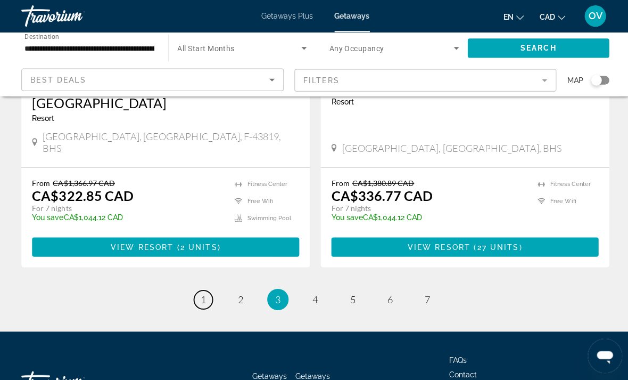
click at [200, 292] on span "1" at bounding box center [202, 298] width 5 height 12
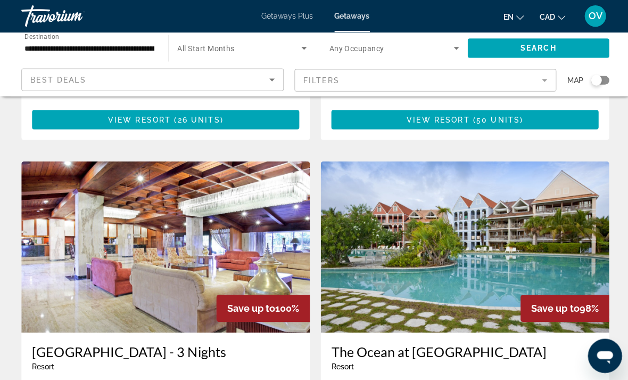
scroll to position [1845, 0]
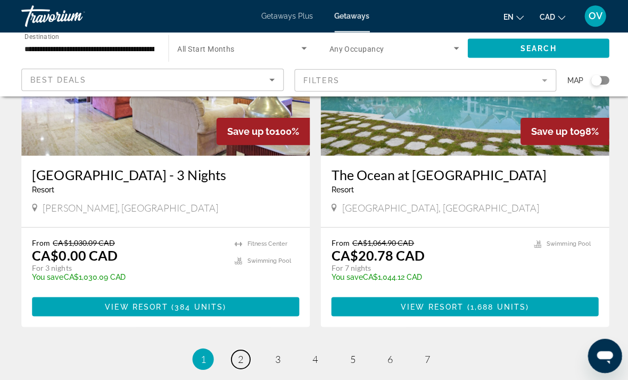
click at [240, 351] on span "2" at bounding box center [239, 357] width 5 height 12
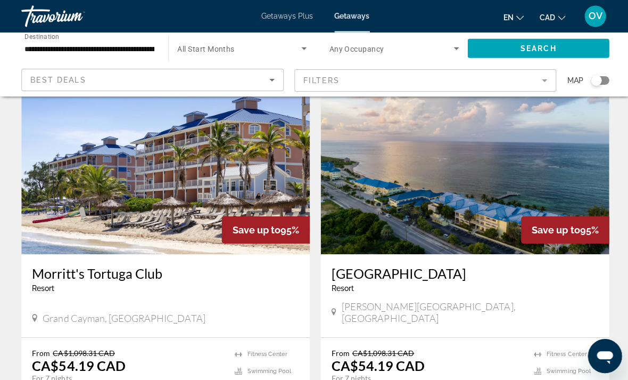
scroll to position [436, 0]
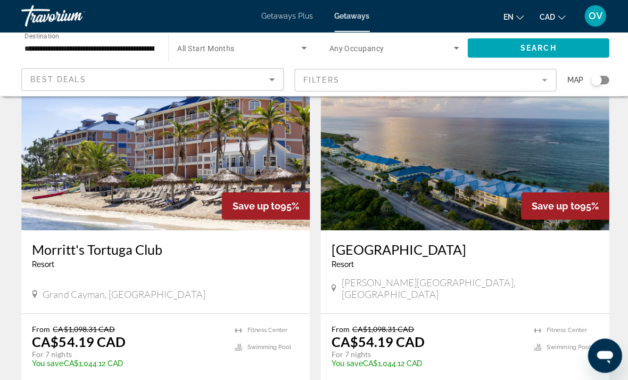
click at [372, 198] on img "Main content" at bounding box center [463, 144] width 288 height 170
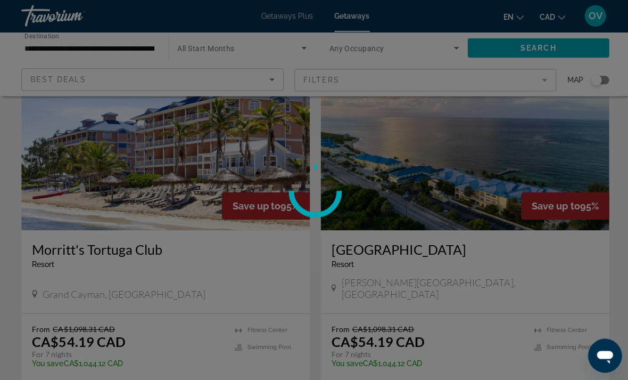
scroll to position [437, 0]
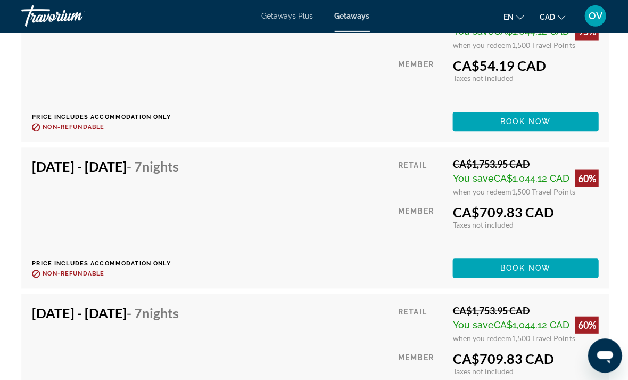
scroll to position [2272, 0]
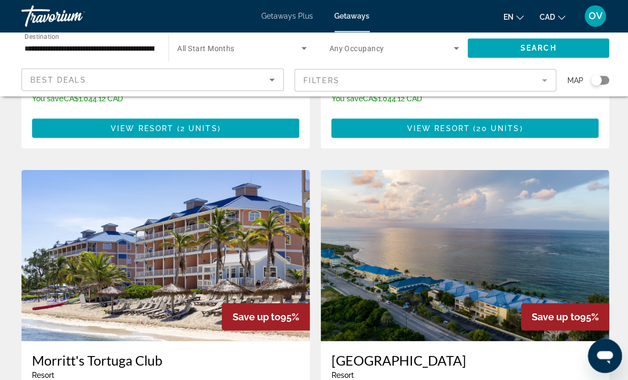
scroll to position [222, 3]
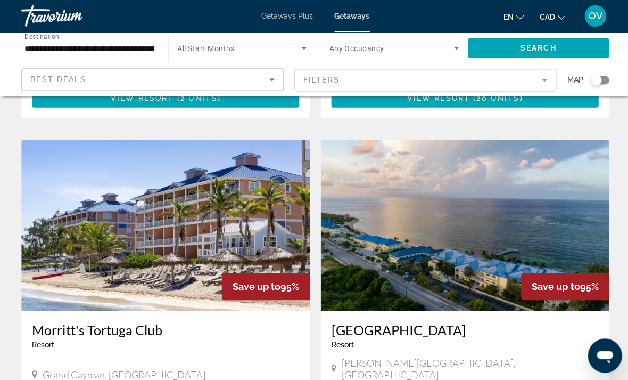
click at [285, 251] on img "Main content" at bounding box center [165, 224] width 288 height 170
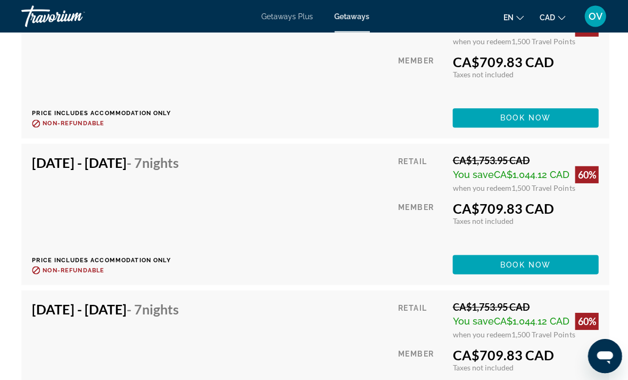
scroll to position [8939, 0]
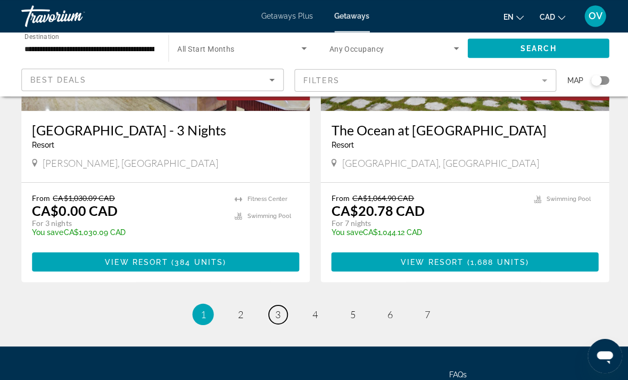
click at [282, 303] on link "page 3" at bounding box center [277, 312] width 19 height 19
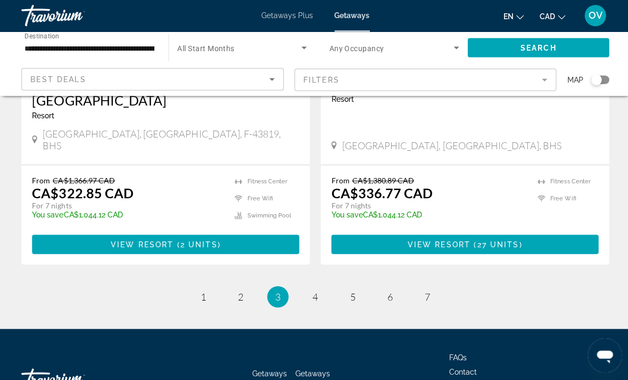
scroll to position [2083, 0]
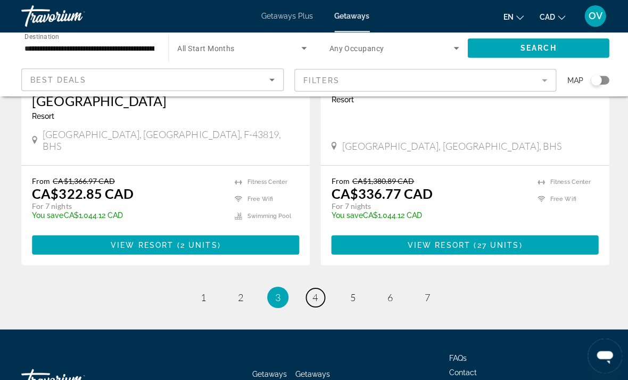
click at [308, 287] on link "page 4" at bounding box center [314, 296] width 19 height 19
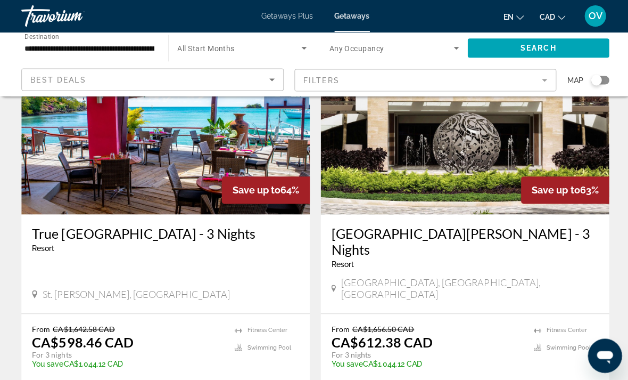
scroll to position [2053, 0]
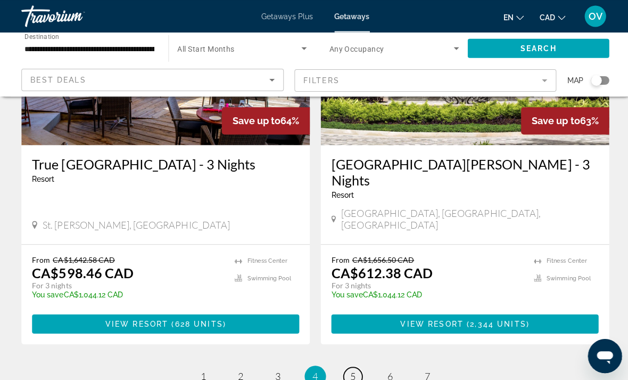
click at [346, 365] on link "page 5" at bounding box center [351, 374] width 19 height 19
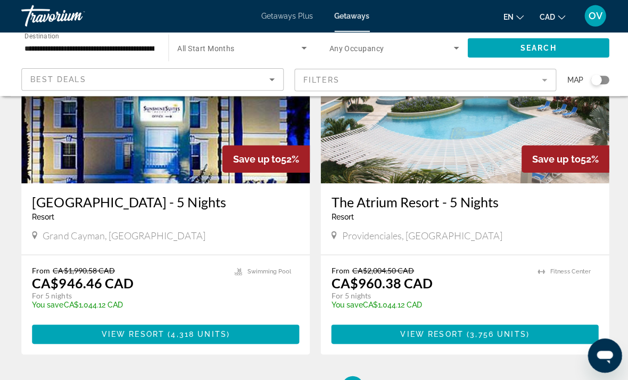
scroll to position [2021, 0]
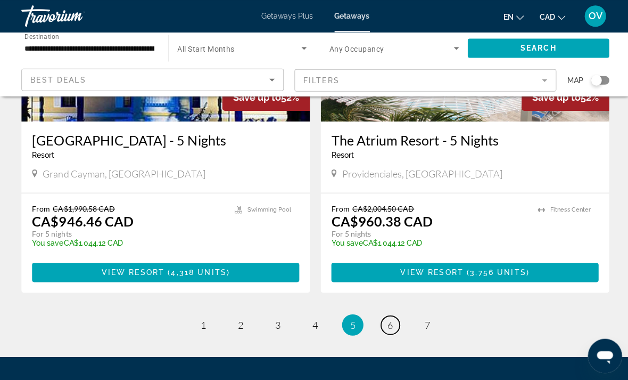
click at [393, 318] on link "page 6" at bounding box center [389, 323] width 19 height 19
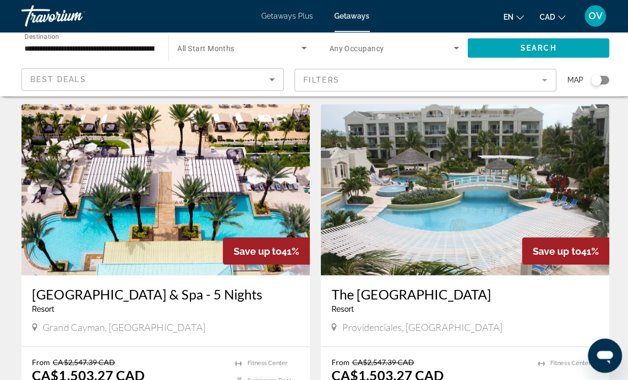
scroll to position [1939, 0]
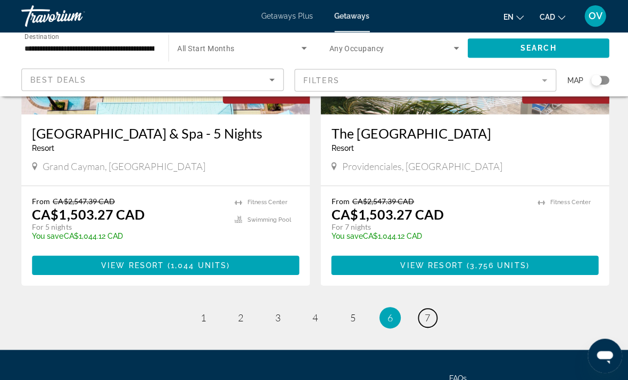
click at [423, 310] on span "7" at bounding box center [425, 316] width 5 height 12
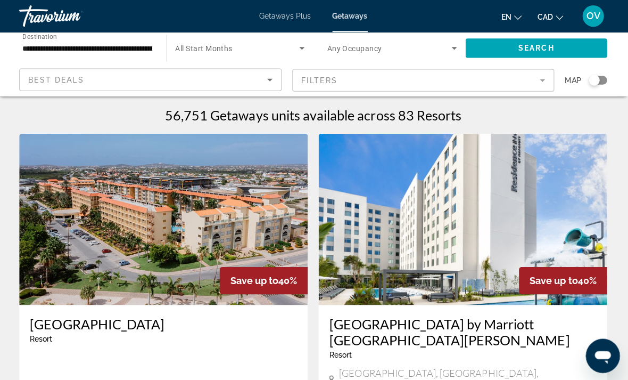
click at [280, 12] on span "Getaways Plus" at bounding box center [286, 16] width 52 height 9
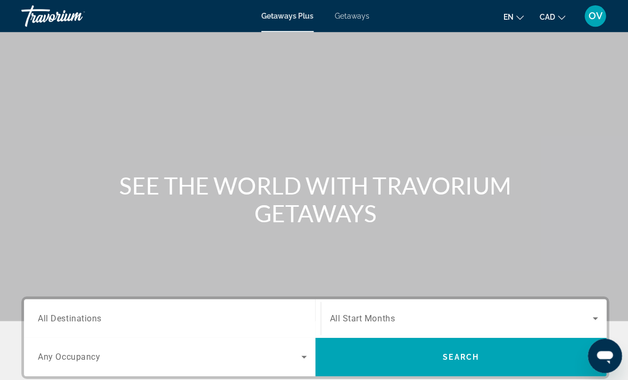
click at [168, 316] on input "Destination All Destinations" at bounding box center [172, 317] width 268 height 13
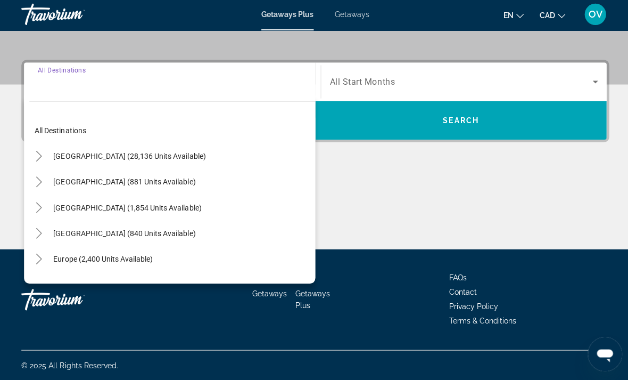
click at [184, 234] on span "[GEOGRAPHIC_DATA] (840 units available)" at bounding box center [124, 233] width 142 height 9
type input "**********"
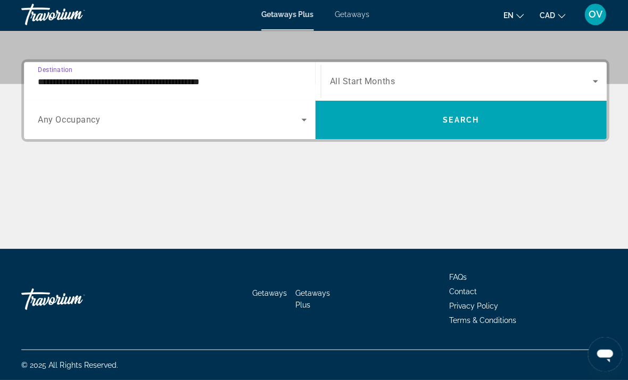
click at [384, 134] on span "Search widget" at bounding box center [459, 121] width 290 height 38
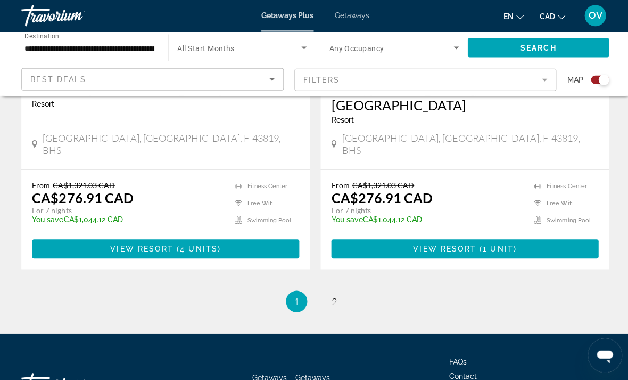
scroll to position [2413, 0]
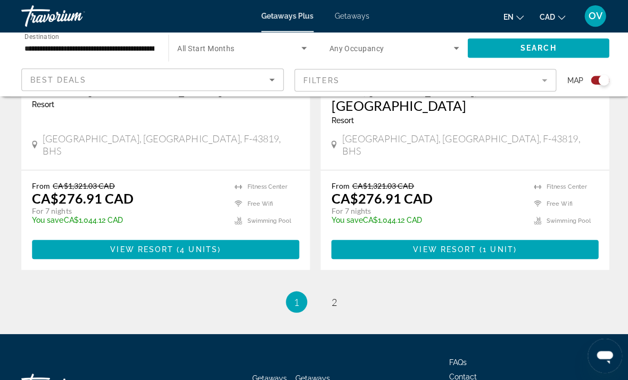
click at [325, 290] on ul "1 / 2 You're on page 1 page 2" at bounding box center [314, 300] width 586 height 21
click at [331, 294] on span "2" at bounding box center [332, 300] width 5 height 12
